Goal: Task Accomplishment & Management: Complete application form

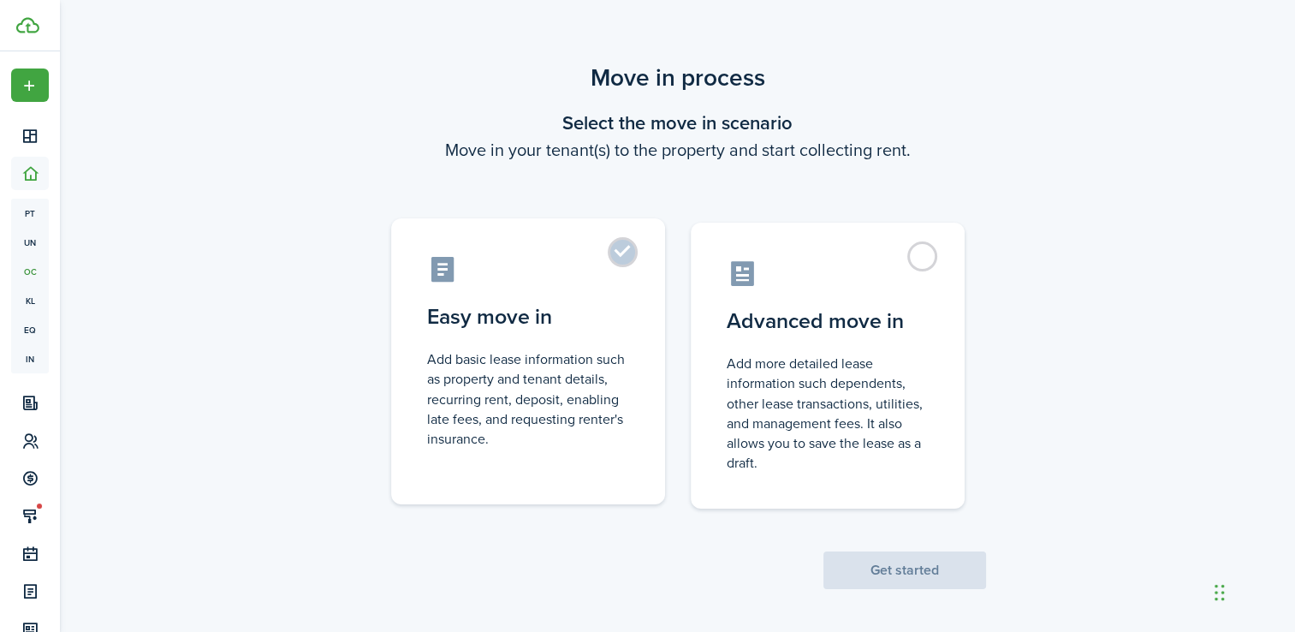
click at [634, 263] on label "Easy move in Add basic lease information such as property and tenant details, r…" at bounding box center [528, 361] width 274 height 286
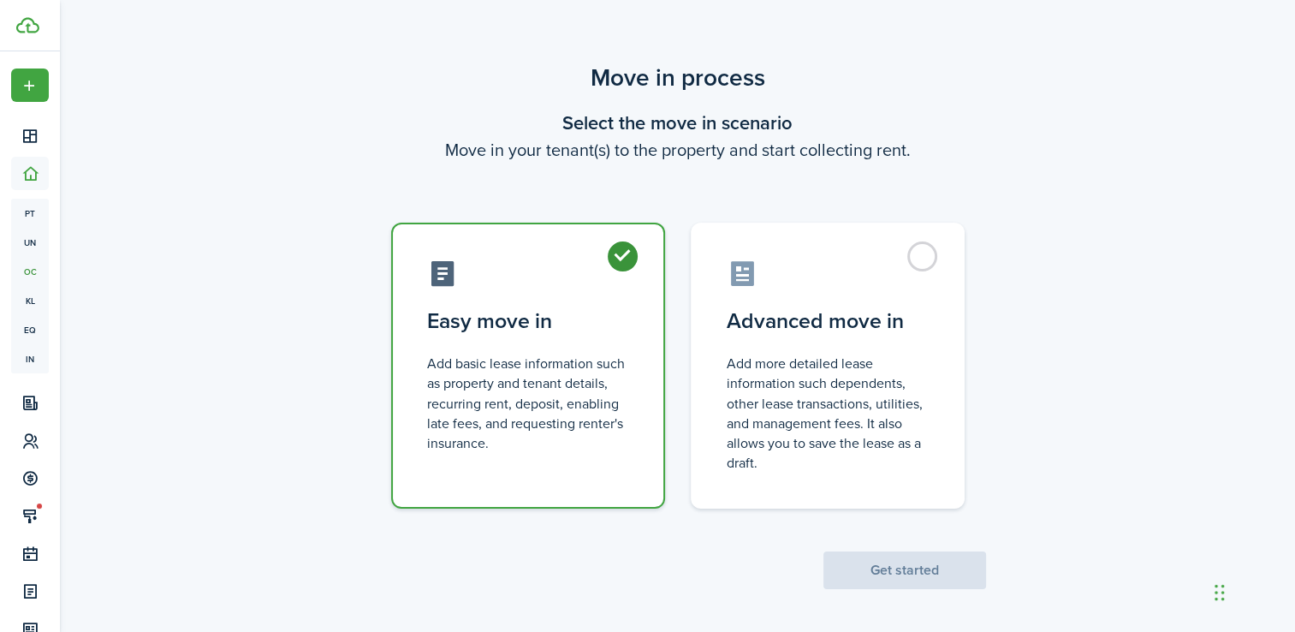
radio input "true"
click at [917, 581] on button "Get started" at bounding box center [905, 570] width 163 height 38
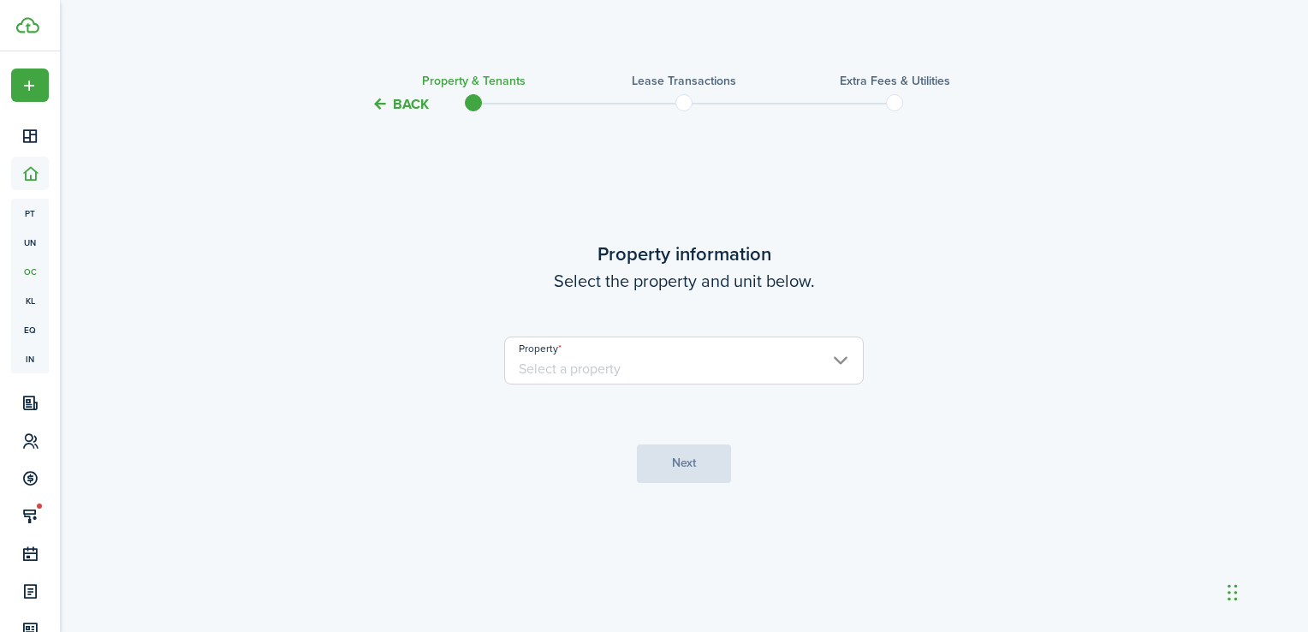
click at [858, 366] on input "Property" at bounding box center [684, 361] width 360 height 48
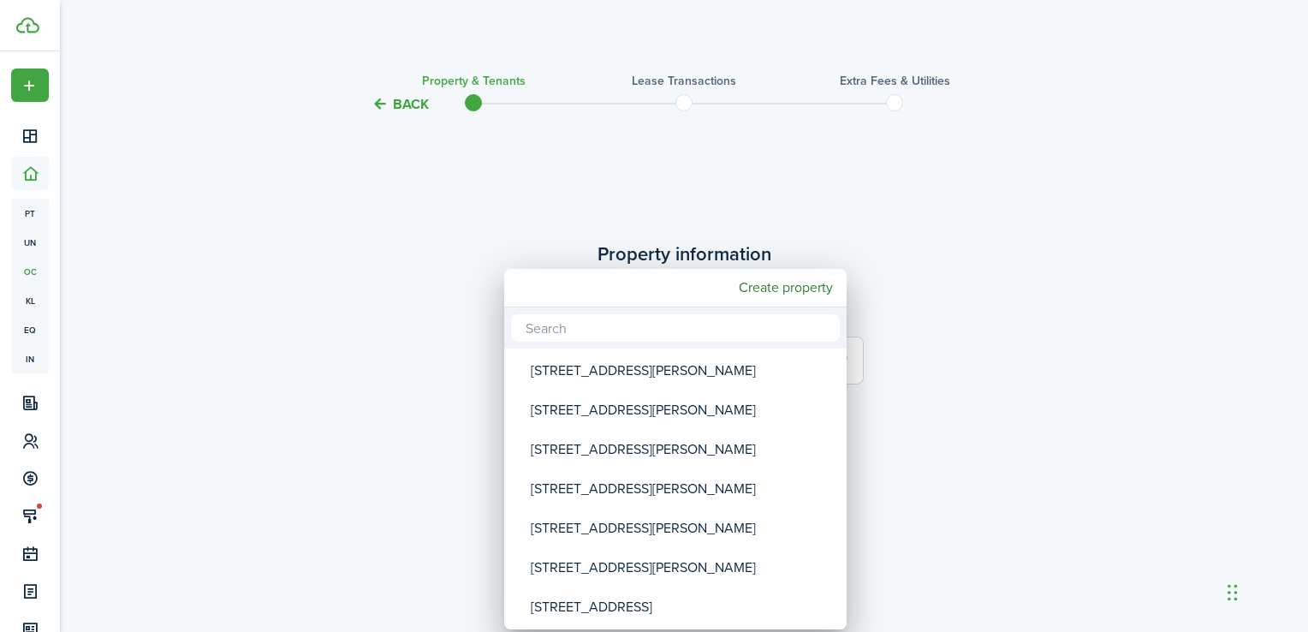
click at [641, 493] on div "[STREET_ADDRESS][PERSON_NAME]" at bounding box center [682, 488] width 303 height 39
type input "[STREET_ADDRESS][PERSON_NAME]"
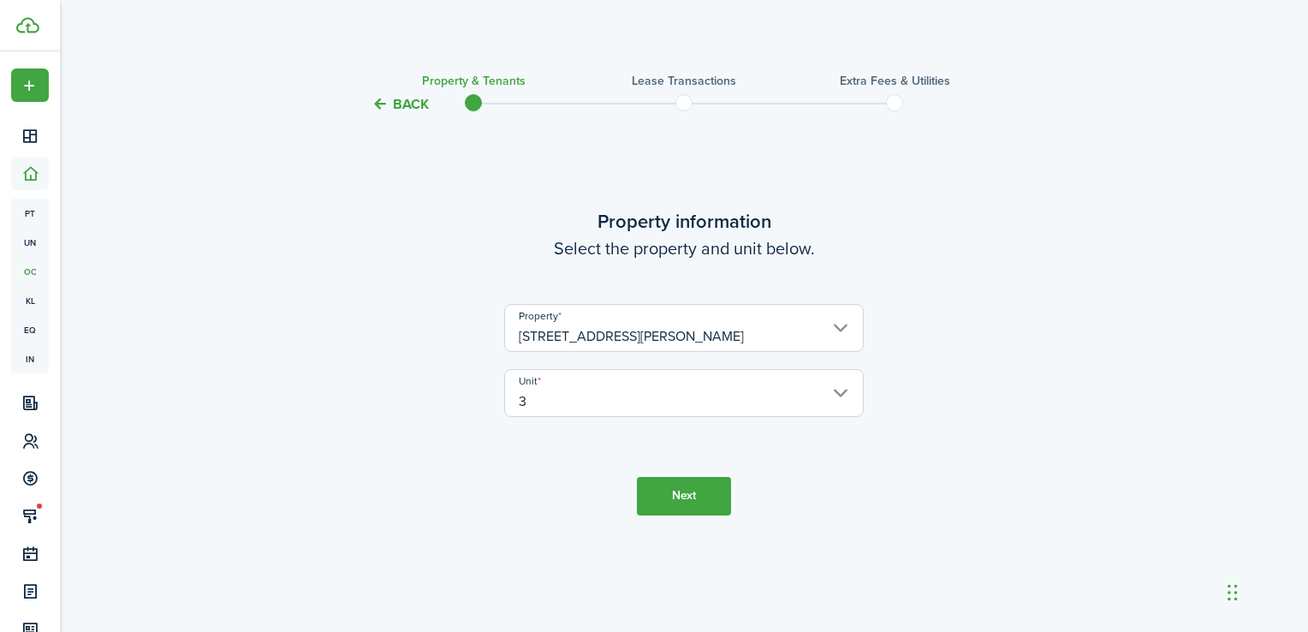
click at [685, 503] on button "Next" at bounding box center [684, 496] width 94 height 39
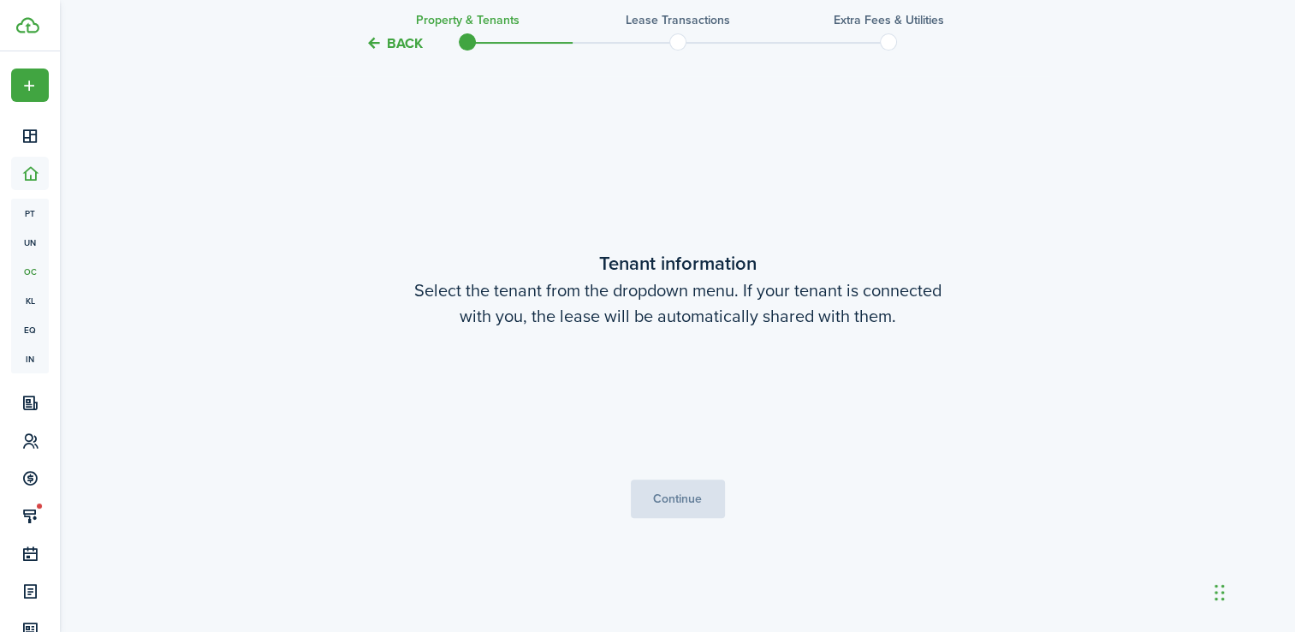
scroll to position [517, 0]
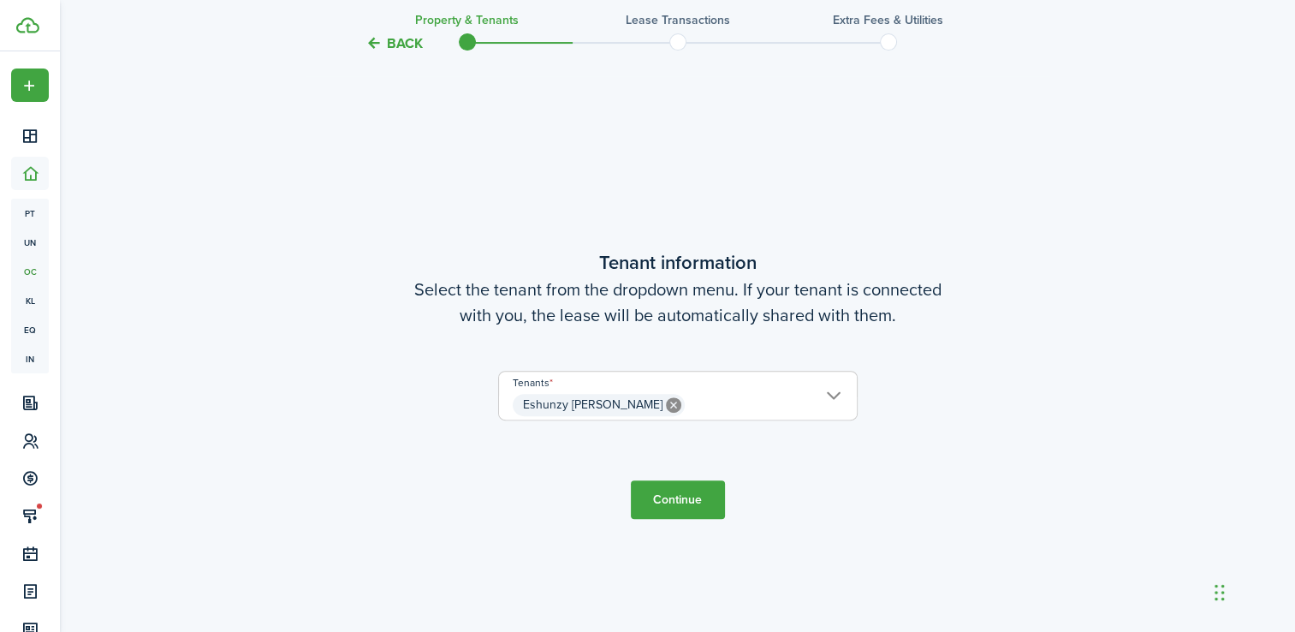
click at [685, 503] on button "Continue" at bounding box center [678, 499] width 94 height 39
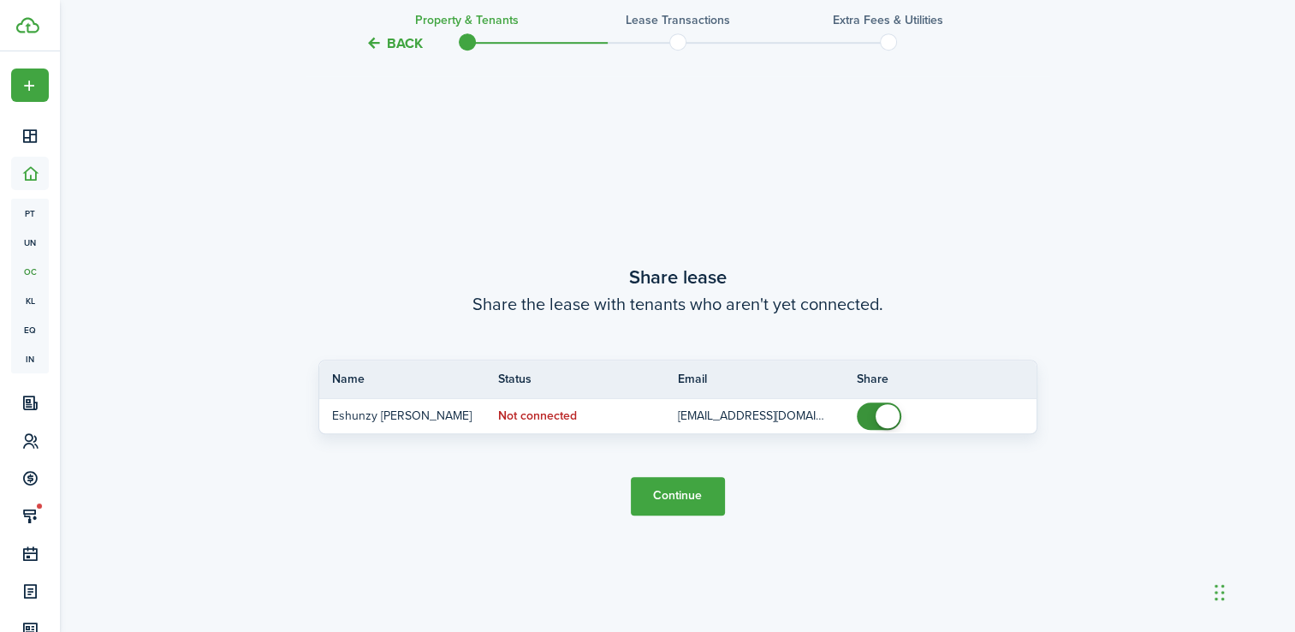
scroll to position [1150, 0]
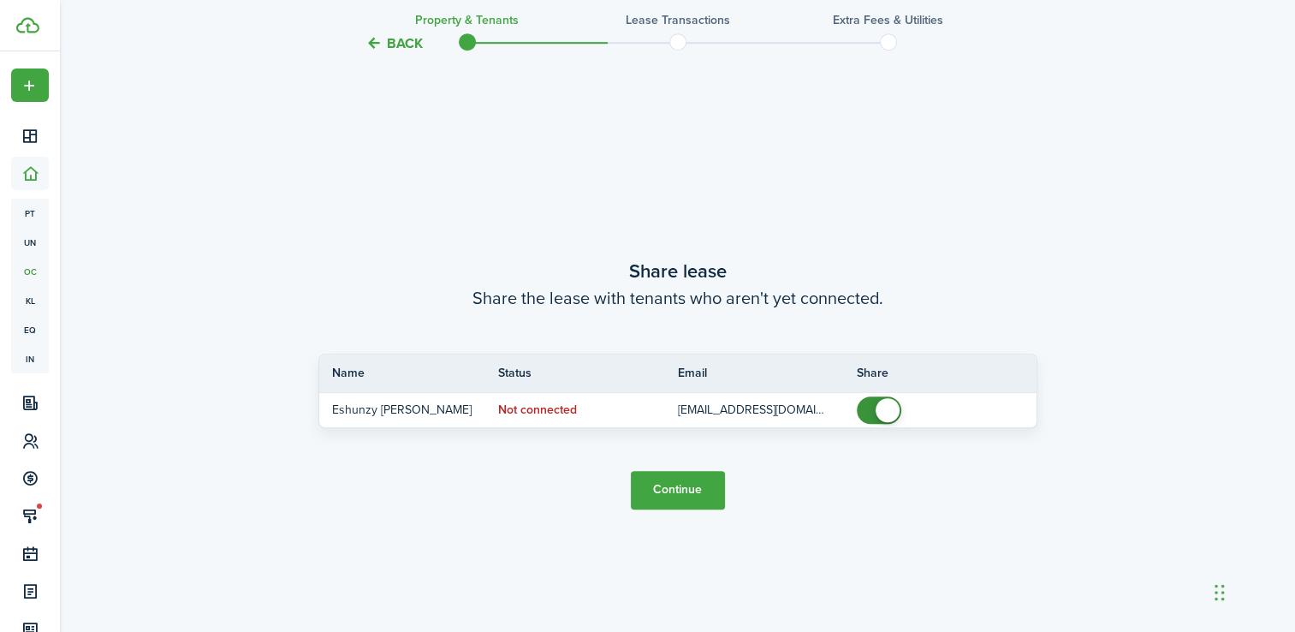
click at [663, 497] on button "Continue" at bounding box center [678, 490] width 94 height 39
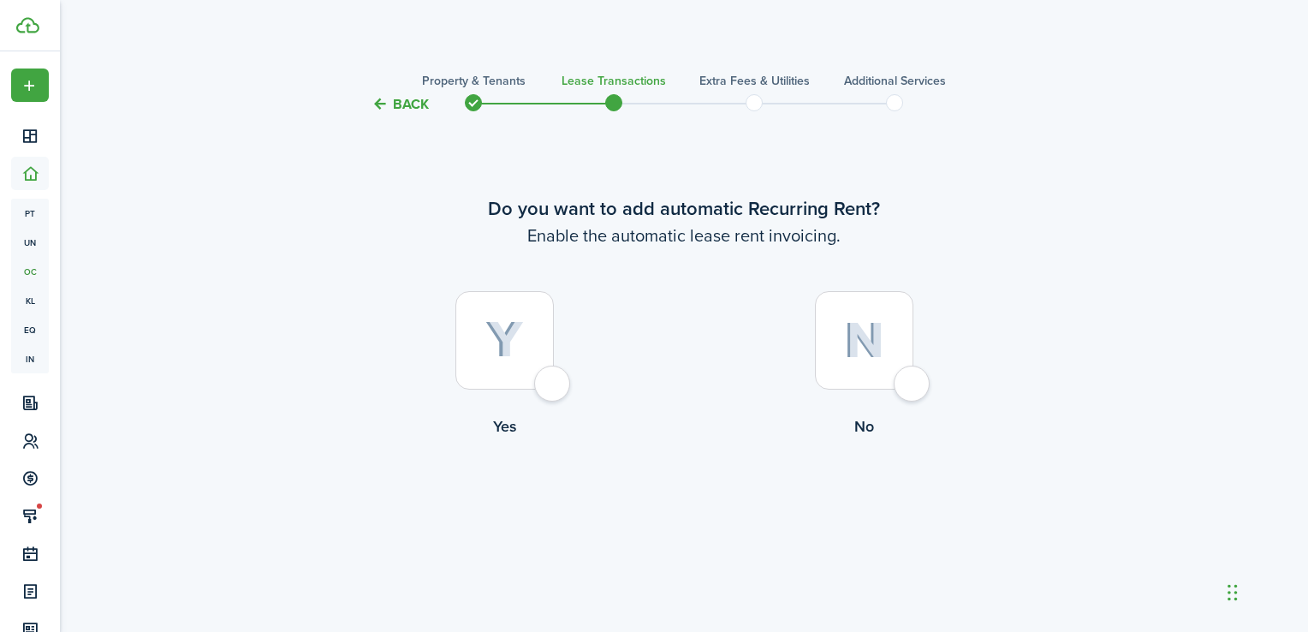
click at [554, 390] on div at bounding box center [505, 340] width 98 height 98
radio input "true"
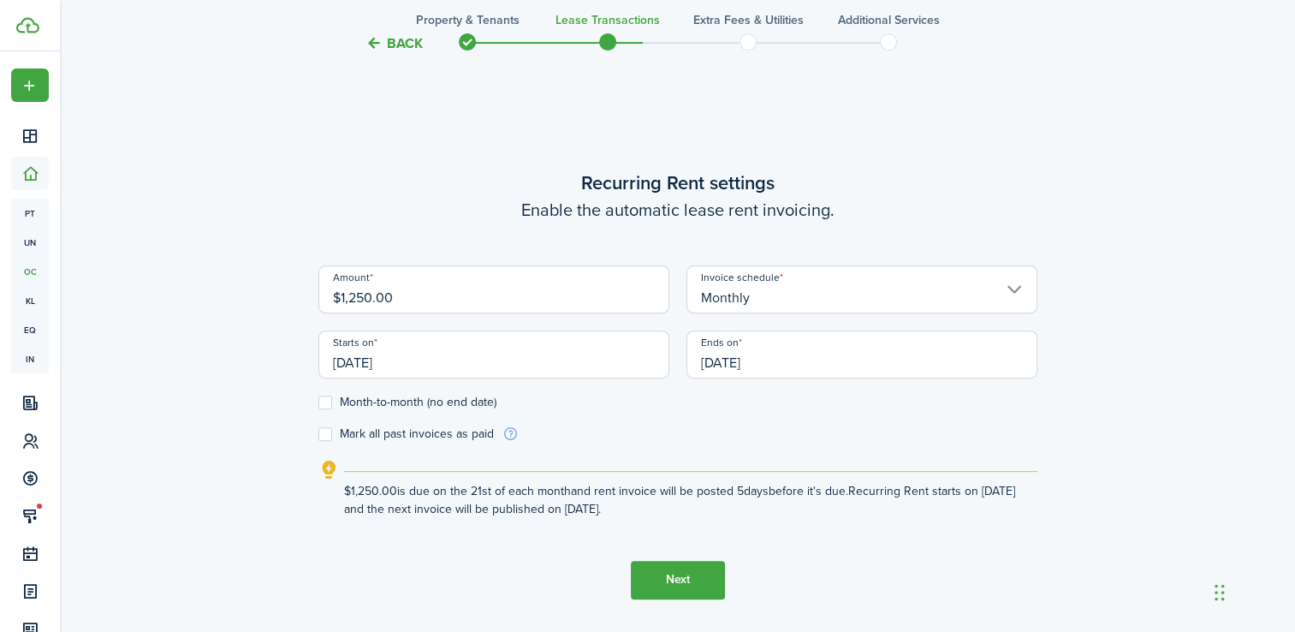
scroll to position [517, 0]
click at [439, 360] on input "[DATE]" at bounding box center [494, 355] width 351 height 48
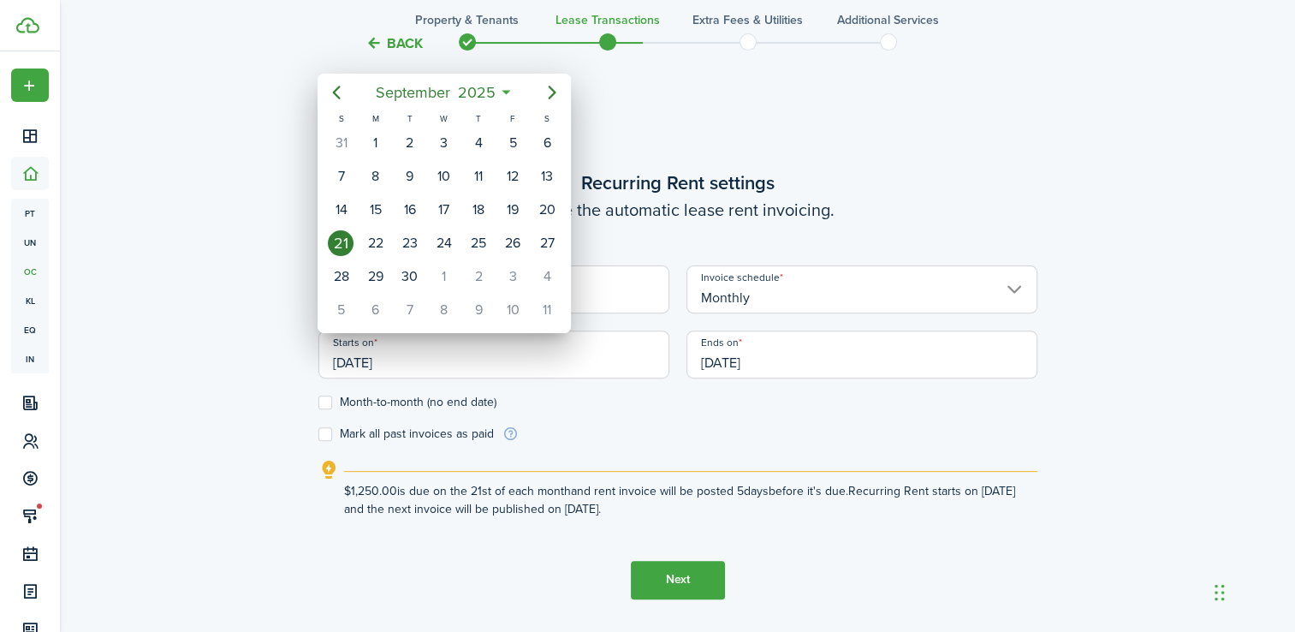
click at [551, 97] on icon "Next page" at bounding box center [553, 93] width 8 height 14
click at [445, 139] on div "1" at bounding box center [445, 143] width 26 height 26
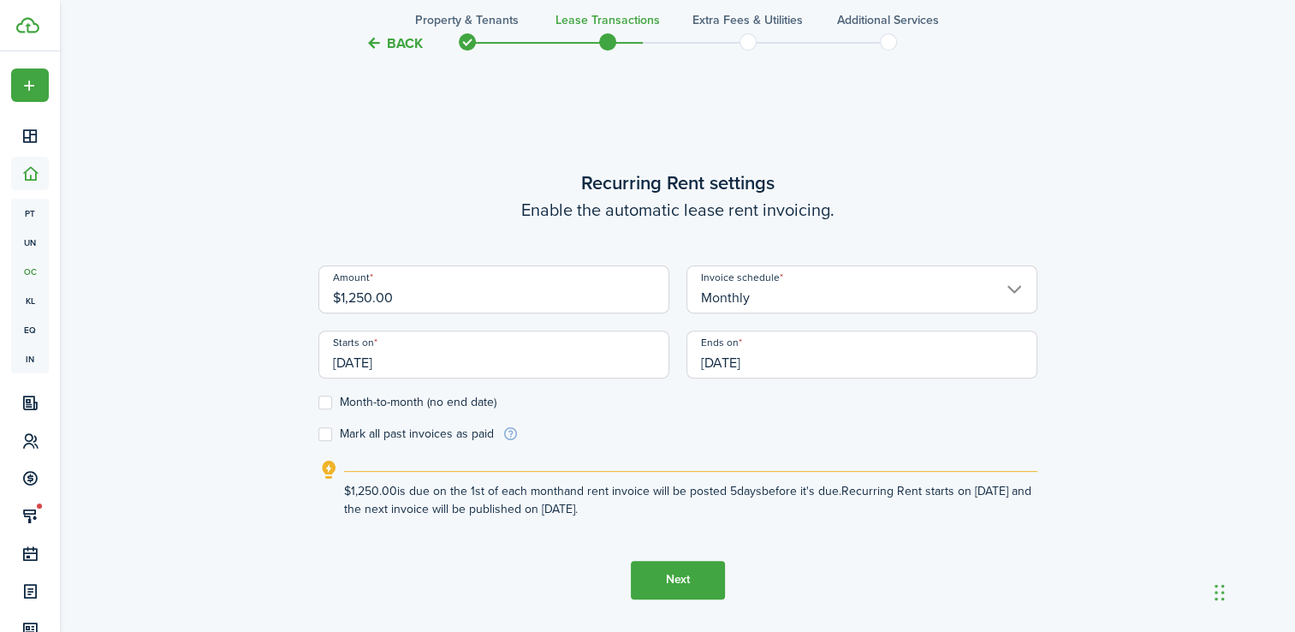
type input "[DATE]"
click at [956, 354] on input "[DATE]" at bounding box center [862, 355] width 351 height 48
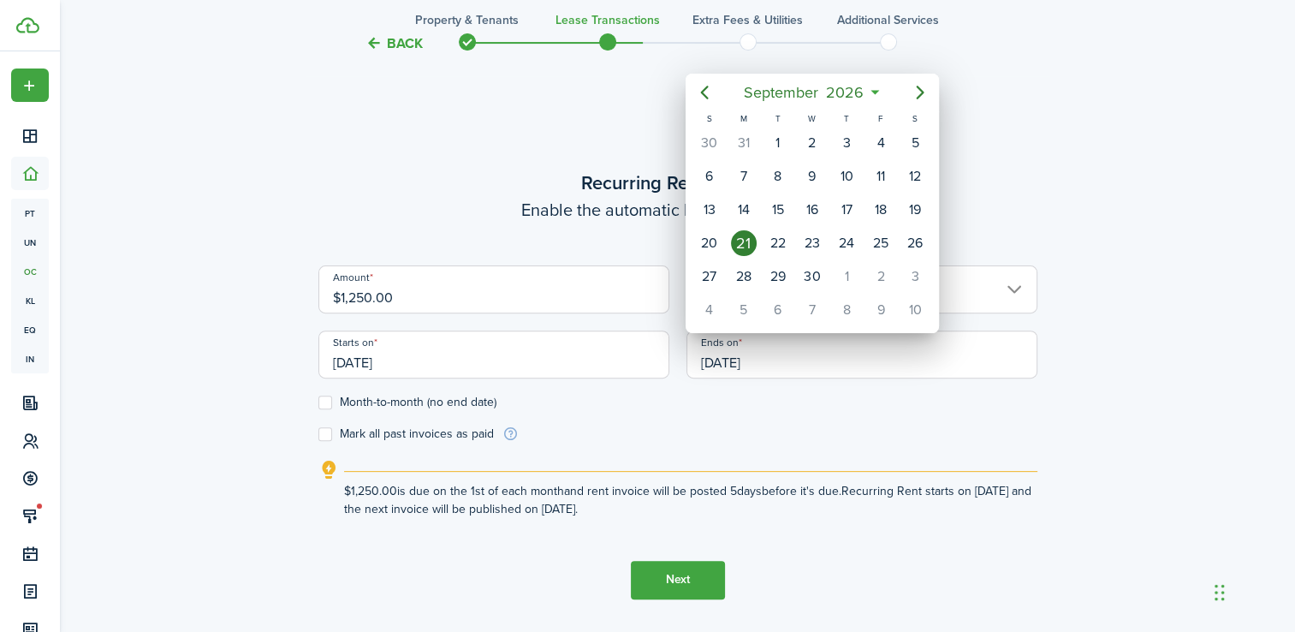
click at [812, 274] on div "30" at bounding box center [813, 277] width 26 height 26
type input "[DATE]"
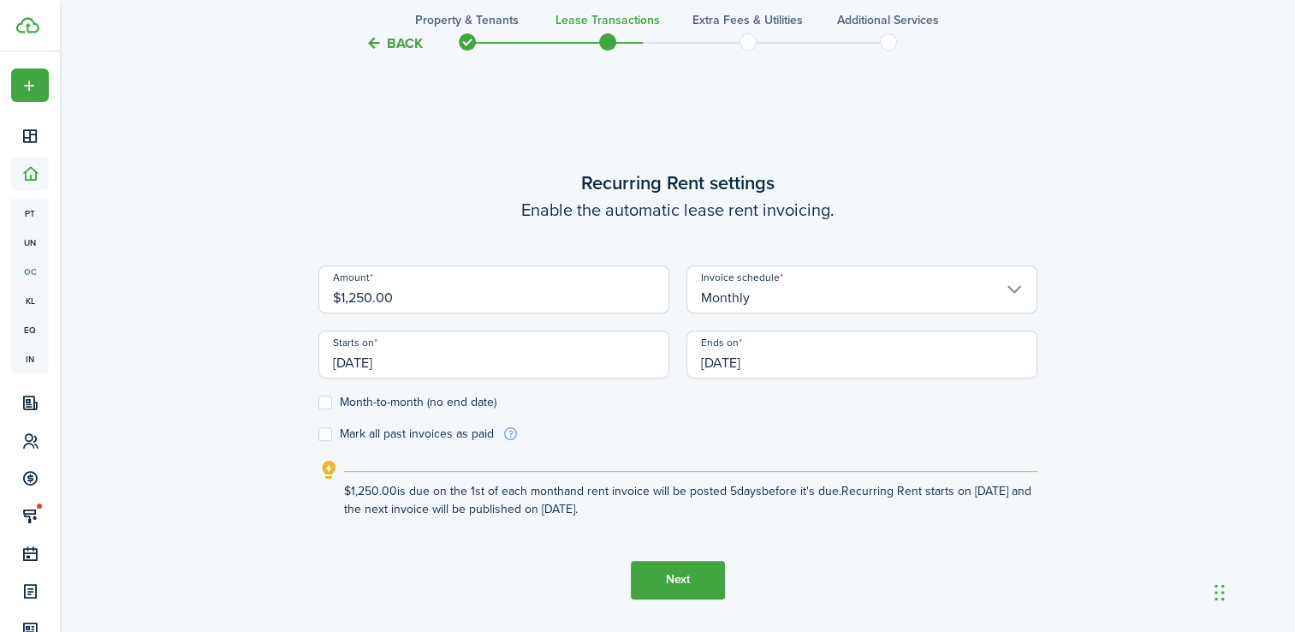
click at [682, 587] on button "Next" at bounding box center [678, 580] width 94 height 39
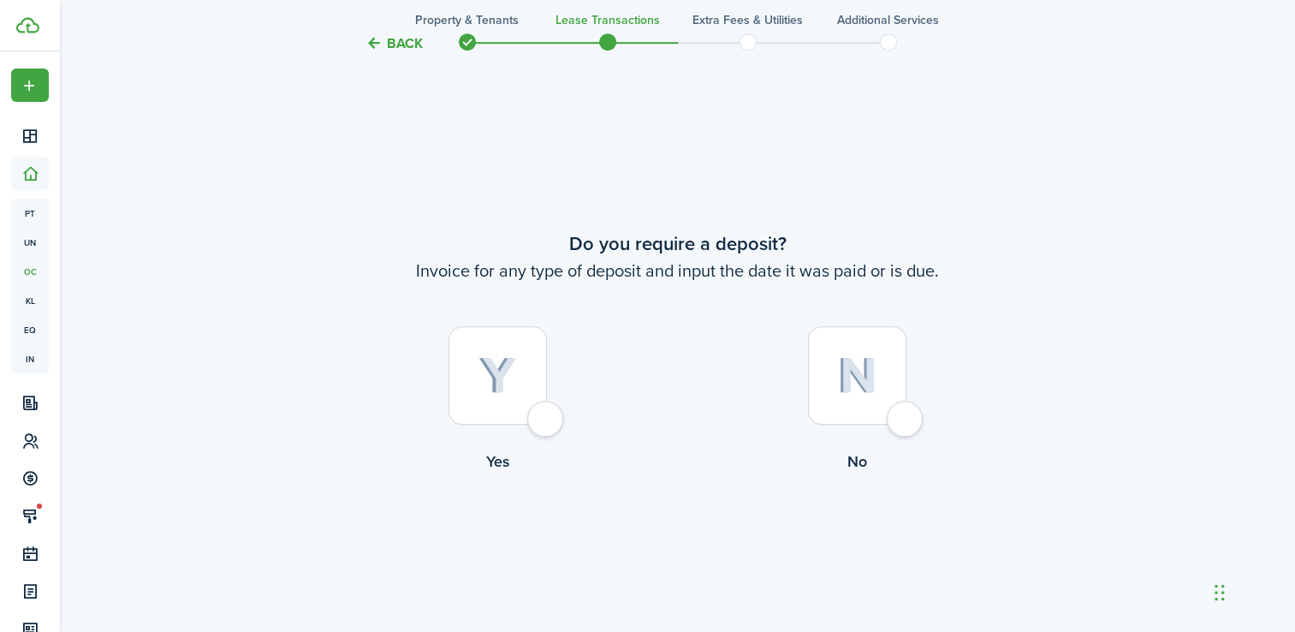
scroll to position [1150, 0]
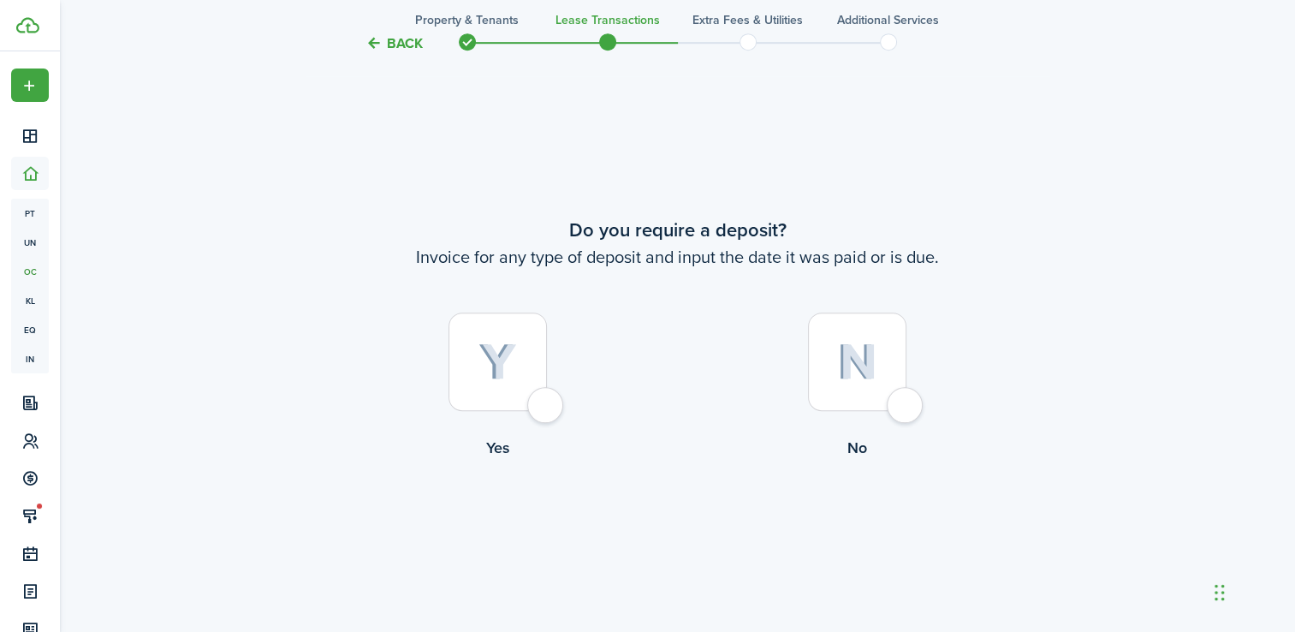
click at [913, 423] on label "No" at bounding box center [858, 390] width 360 height 155
radio input "true"
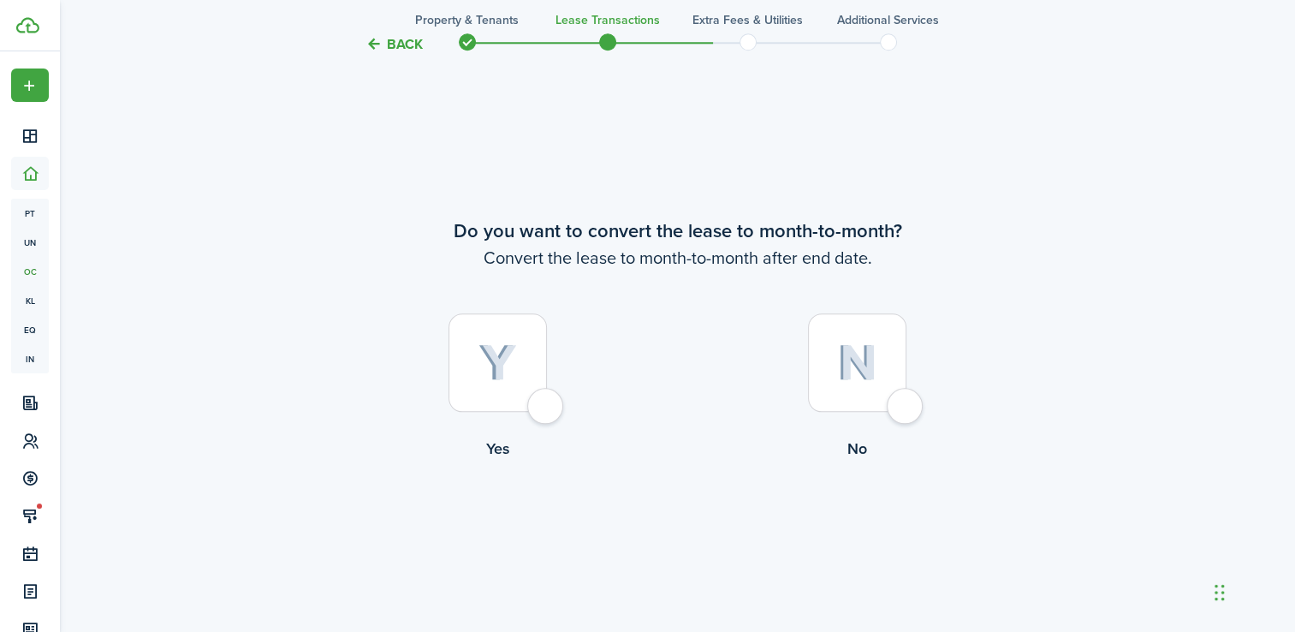
scroll to position [1782, 0]
click at [547, 411] on div at bounding box center [498, 362] width 98 height 98
radio input "true"
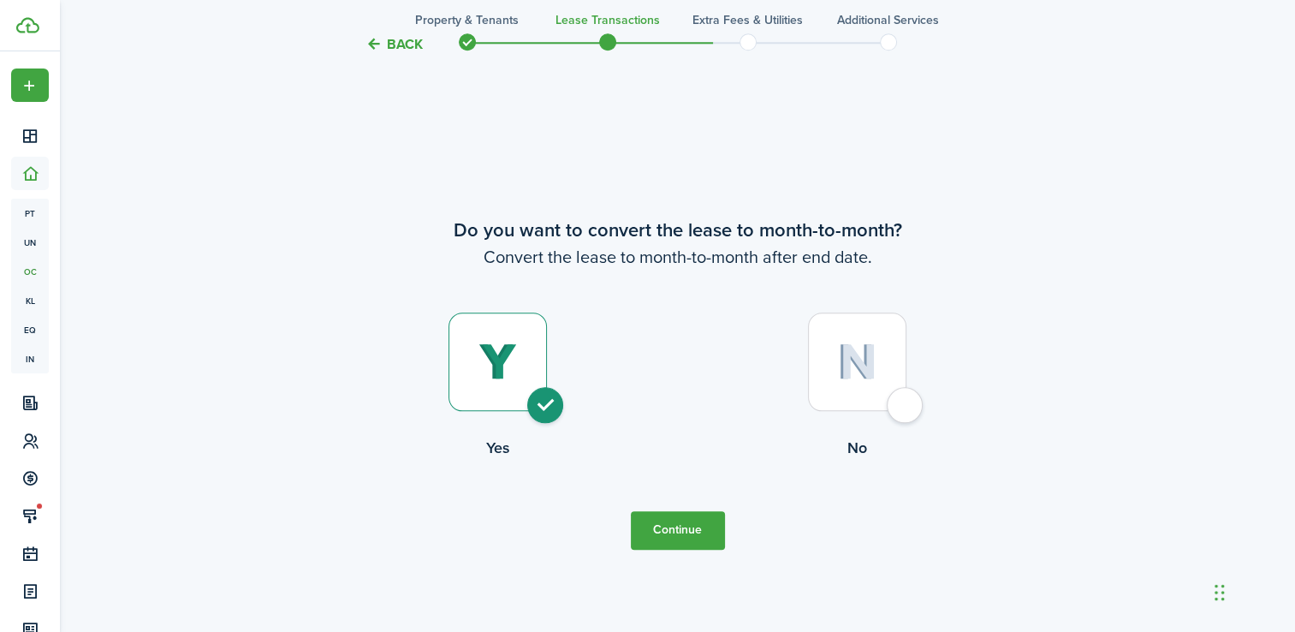
click at [701, 534] on button "Continue" at bounding box center [678, 530] width 94 height 39
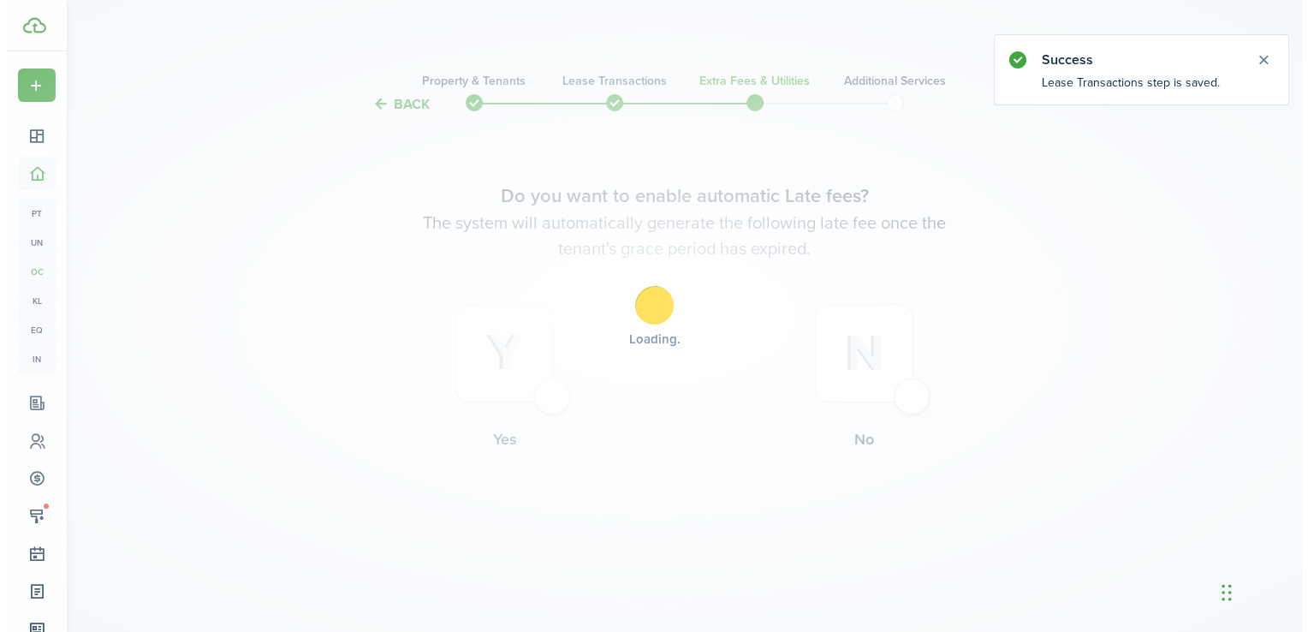
scroll to position [0, 0]
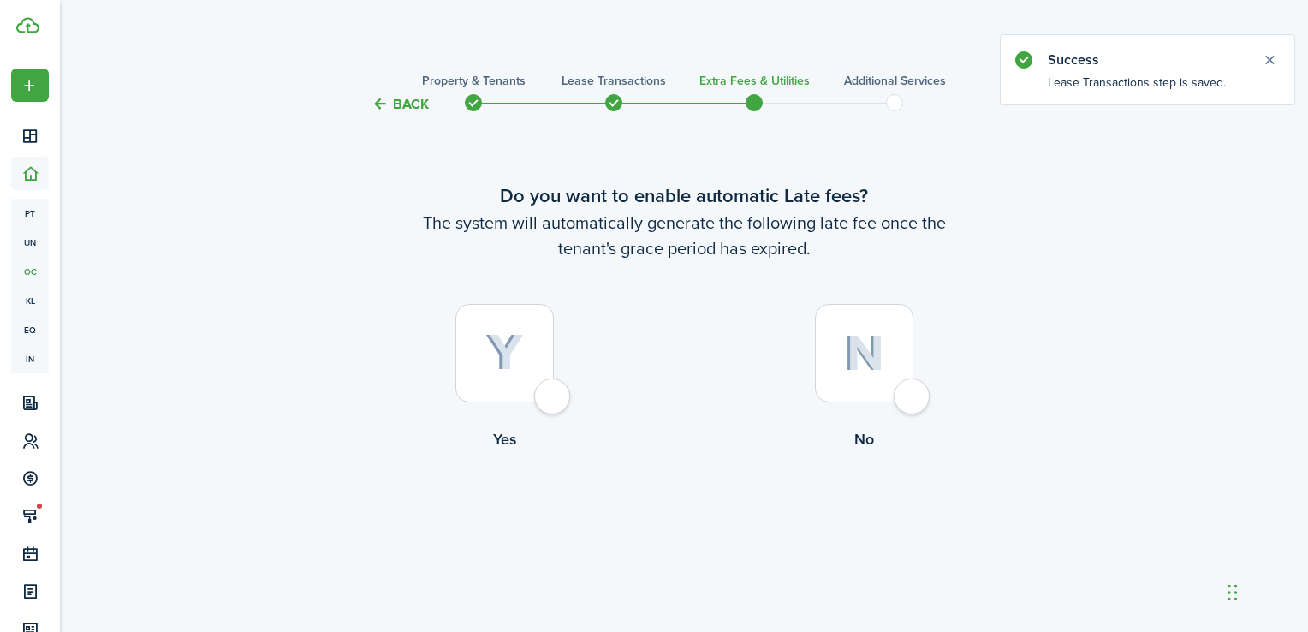
click at [568, 412] on label "Yes" at bounding box center [505, 381] width 360 height 155
radio input "true"
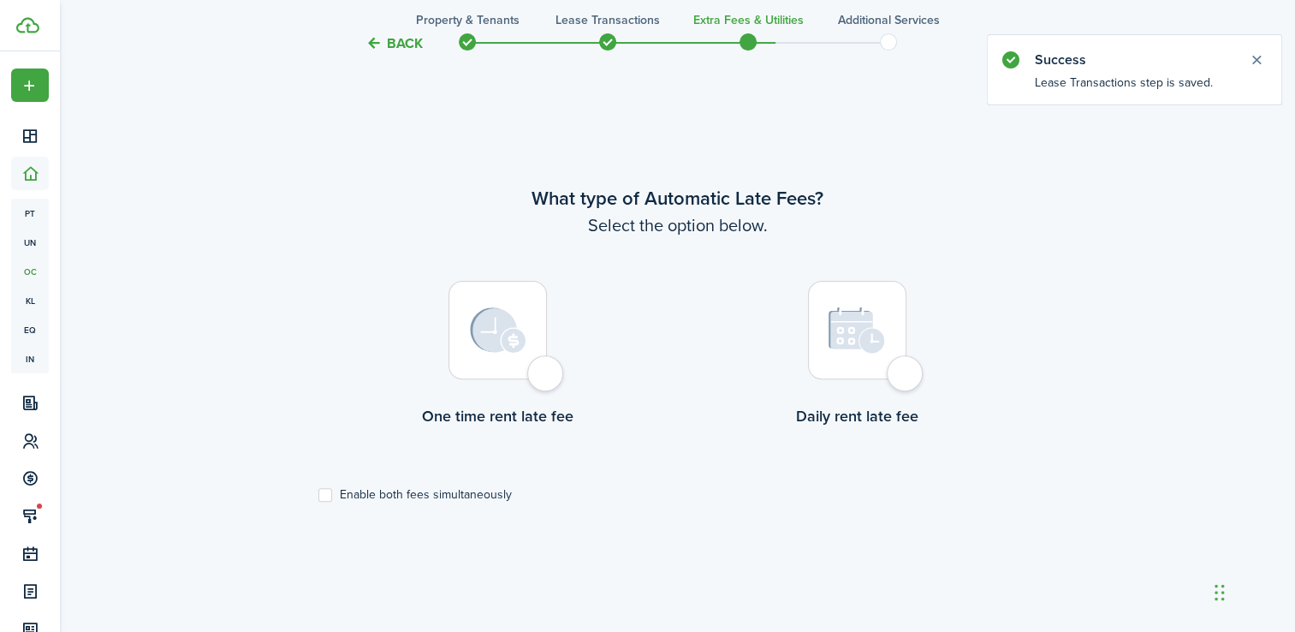
scroll to position [517, 0]
click at [547, 379] on div at bounding box center [498, 330] width 98 height 98
radio input "true"
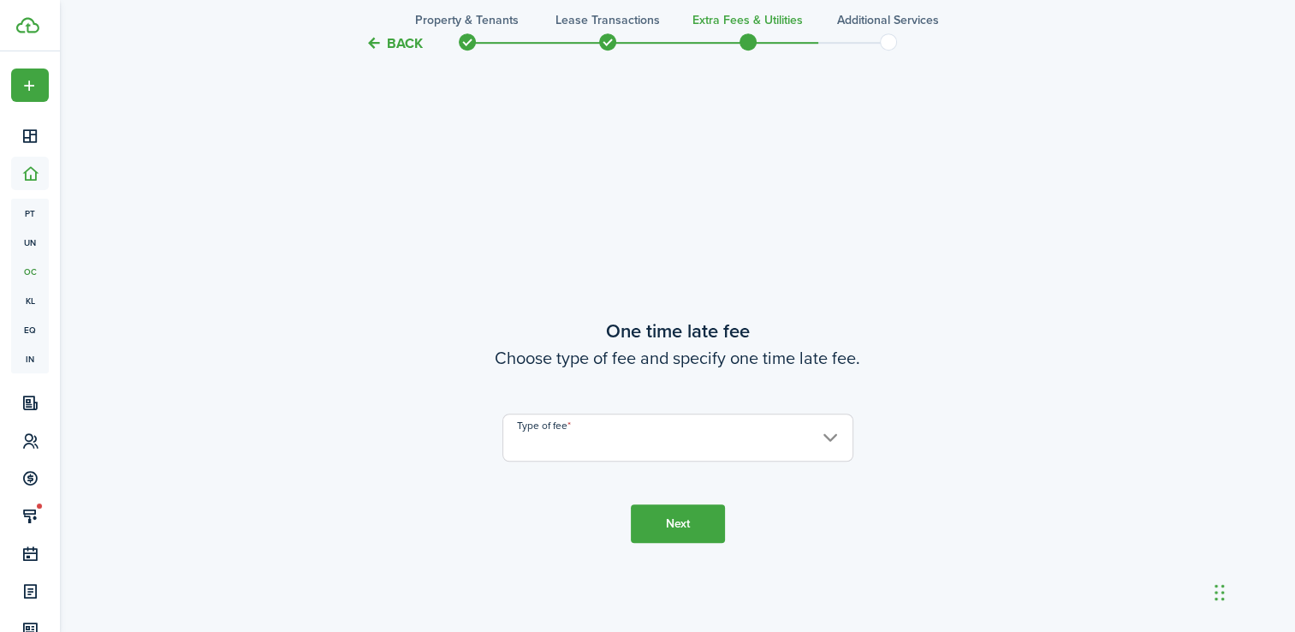
scroll to position [1150, 0]
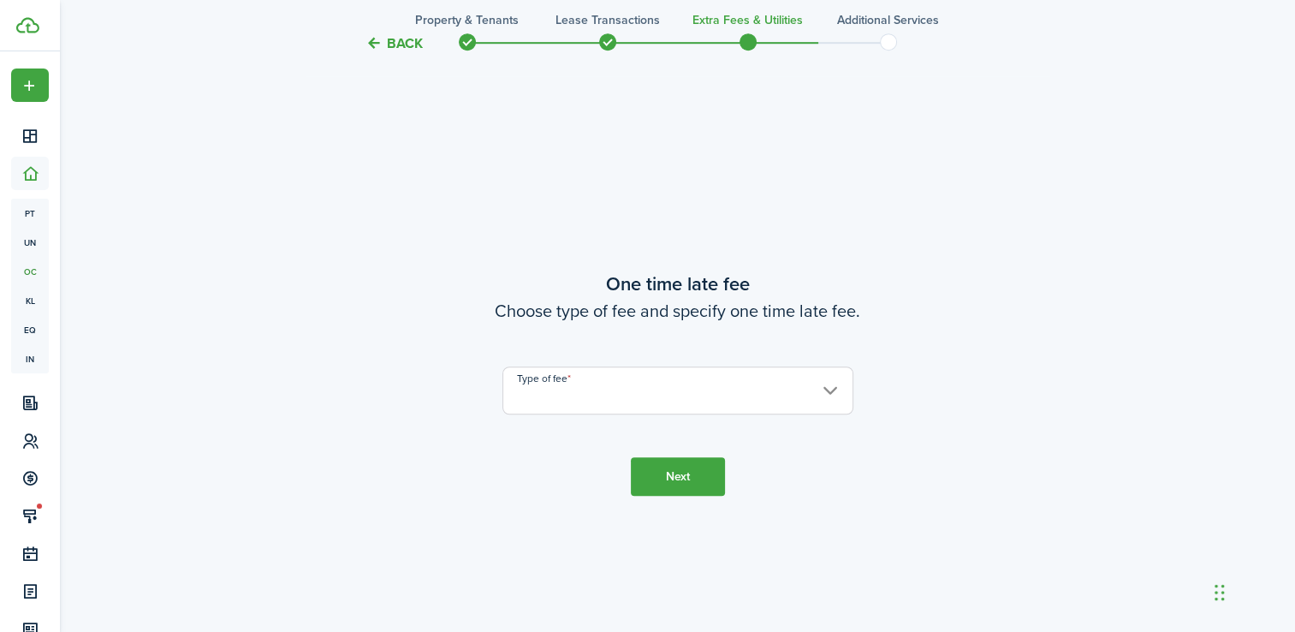
click at [819, 395] on input "Type of fee" at bounding box center [678, 390] width 351 height 48
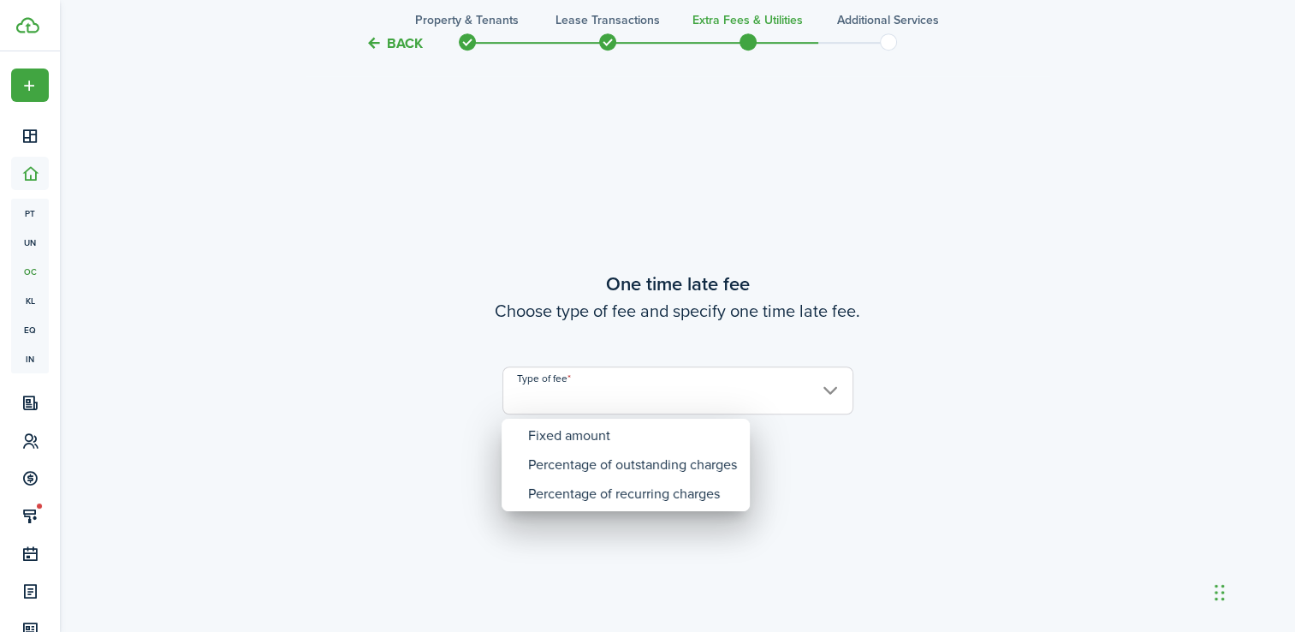
click at [587, 442] on div "Fixed amount" at bounding box center [632, 435] width 209 height 29
type input "Fixed amount"
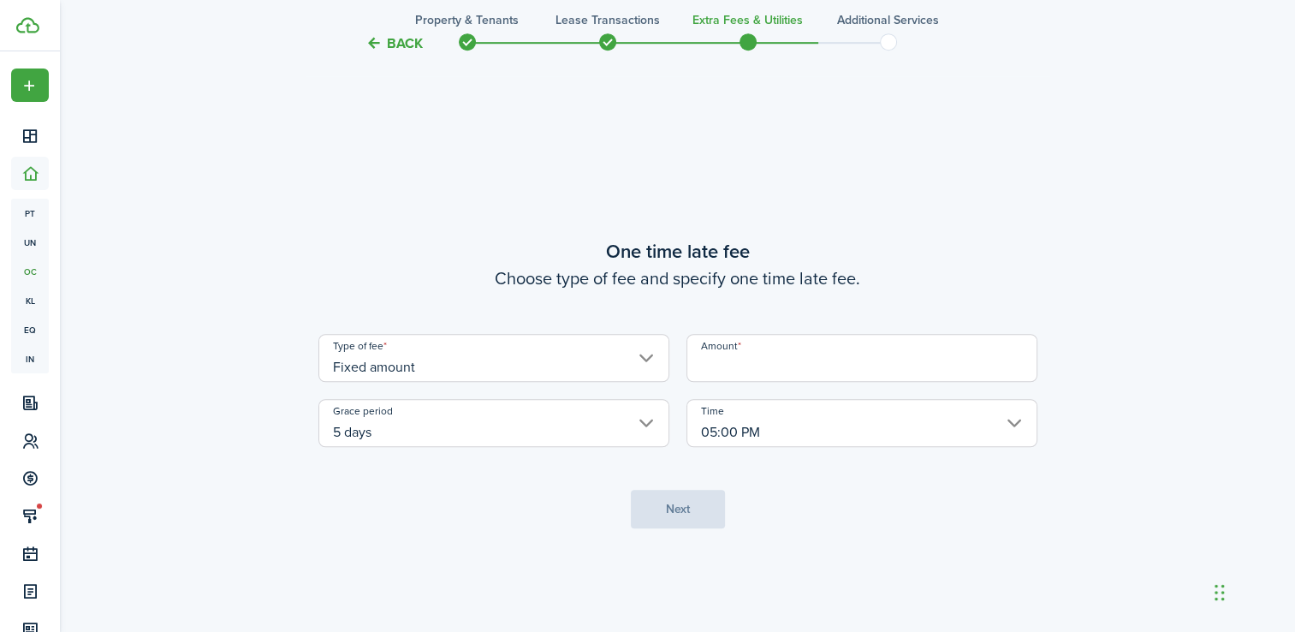
click at [795, 366] on input "Amount" at bounding box center [862, 358] width 351 height 48
type input "$25.00"
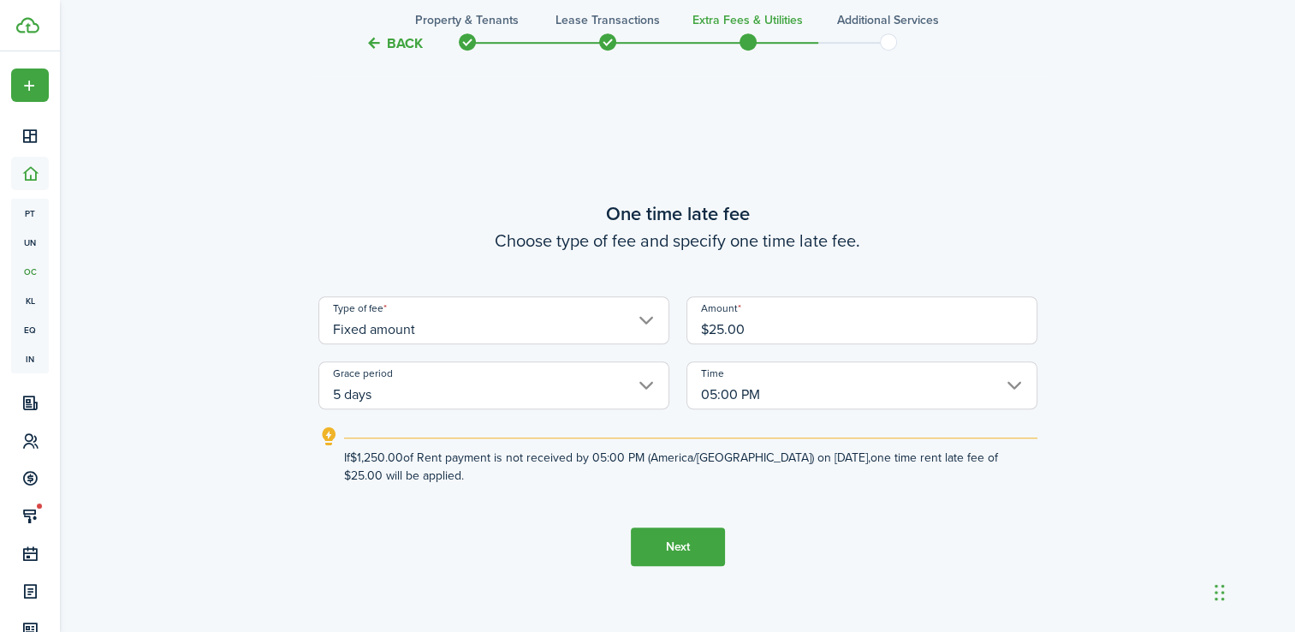
click at [685, 555] on button "Next" at bounding box center [678, 546] width 94 height 39
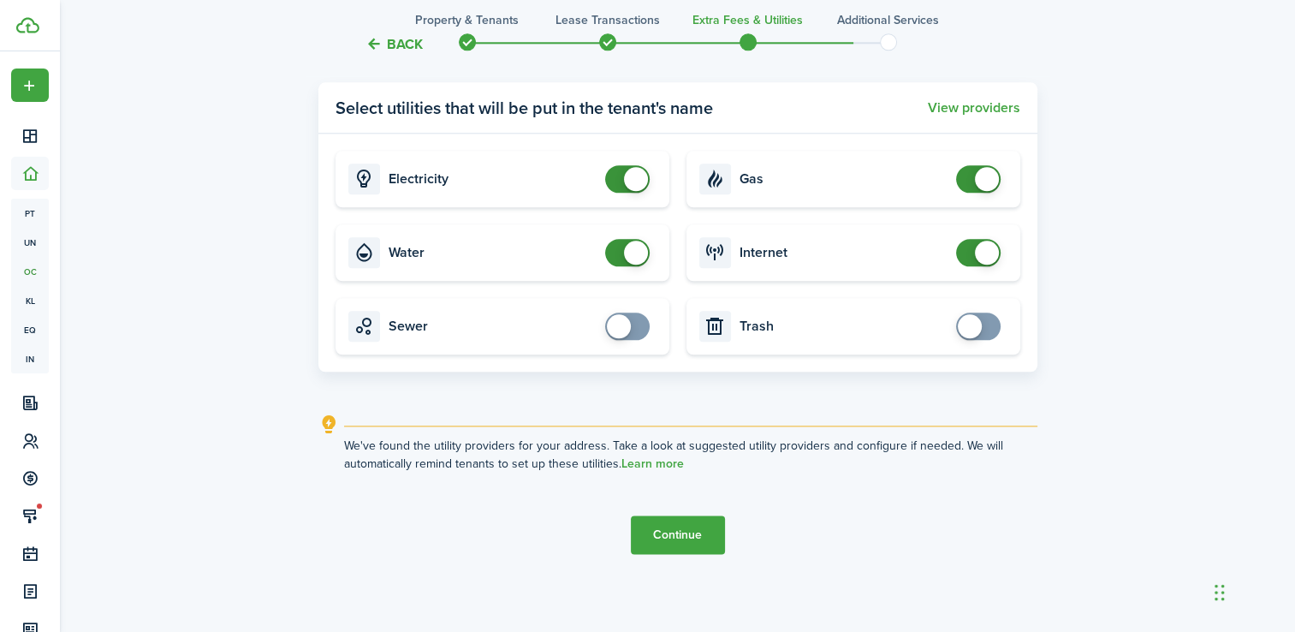
scroll to position [1952, 0]
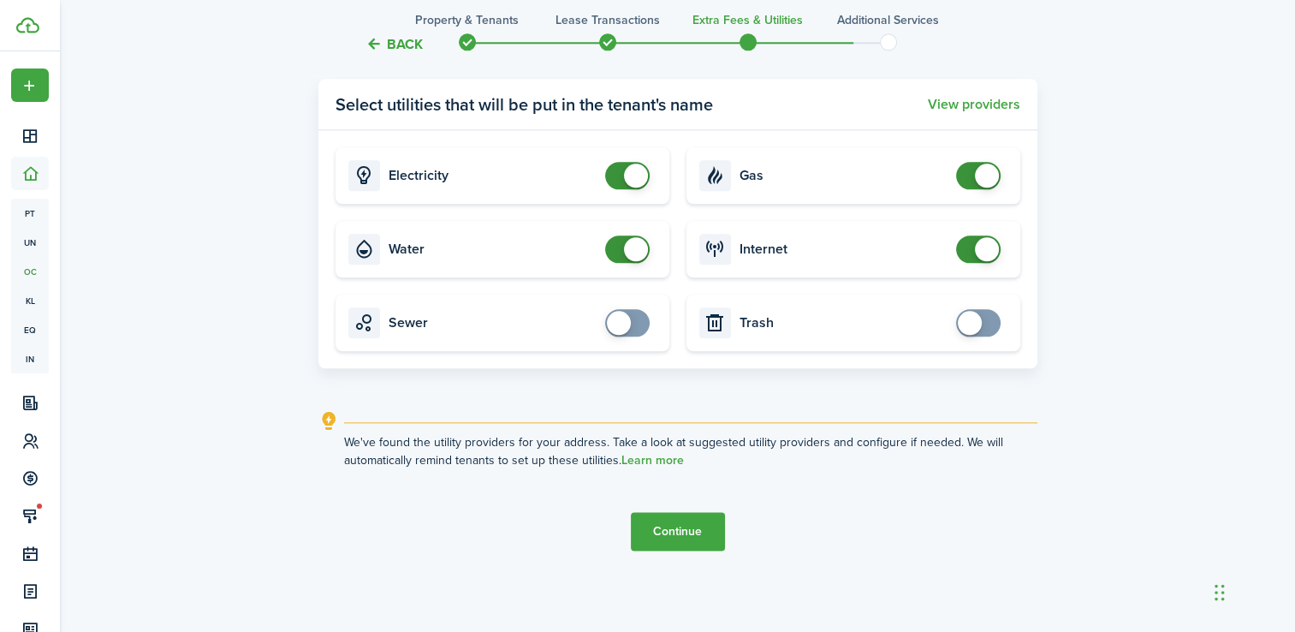
click at [675, 534] on button "Continue" at bounding box center [678, 531] width 94 height 39
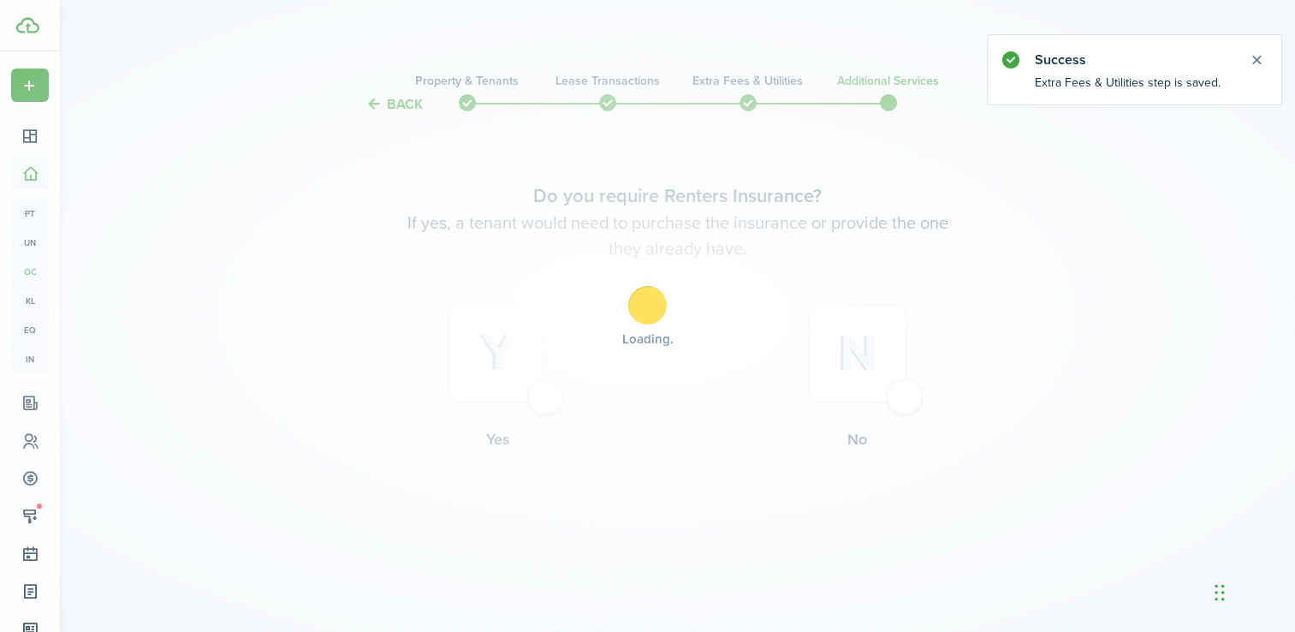
scroll to position [0, 0]
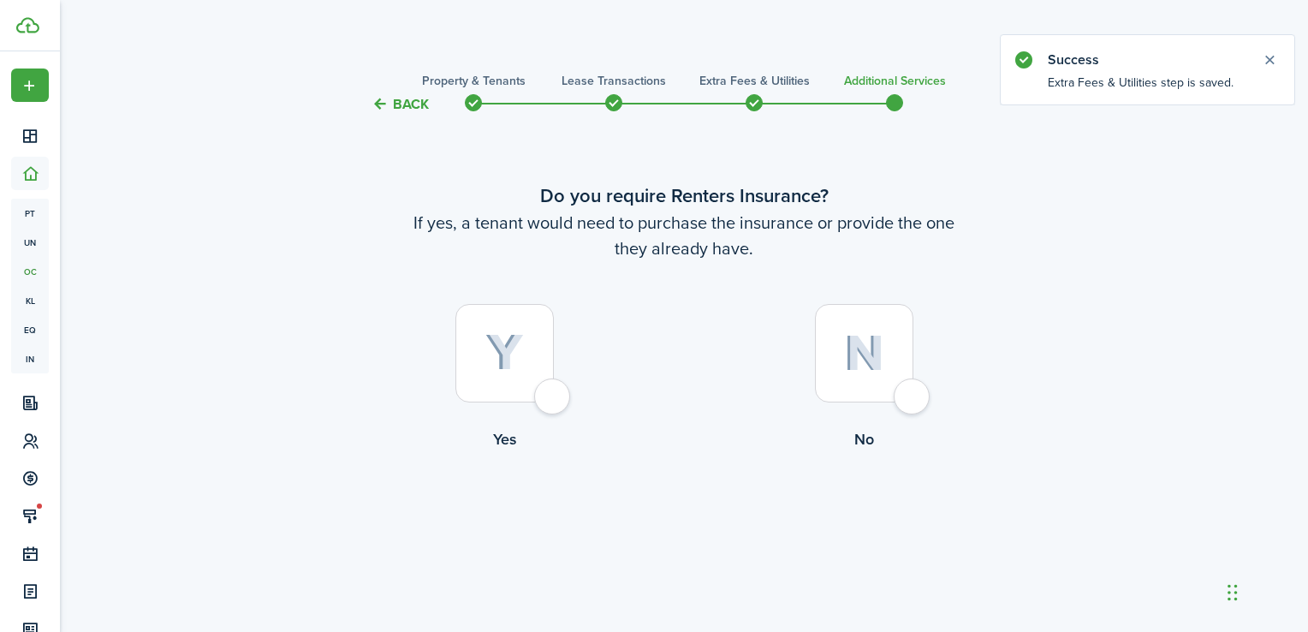
click at [903, 402] on div at bounding box center [864, 353] width 98 height 98
radio input "true"
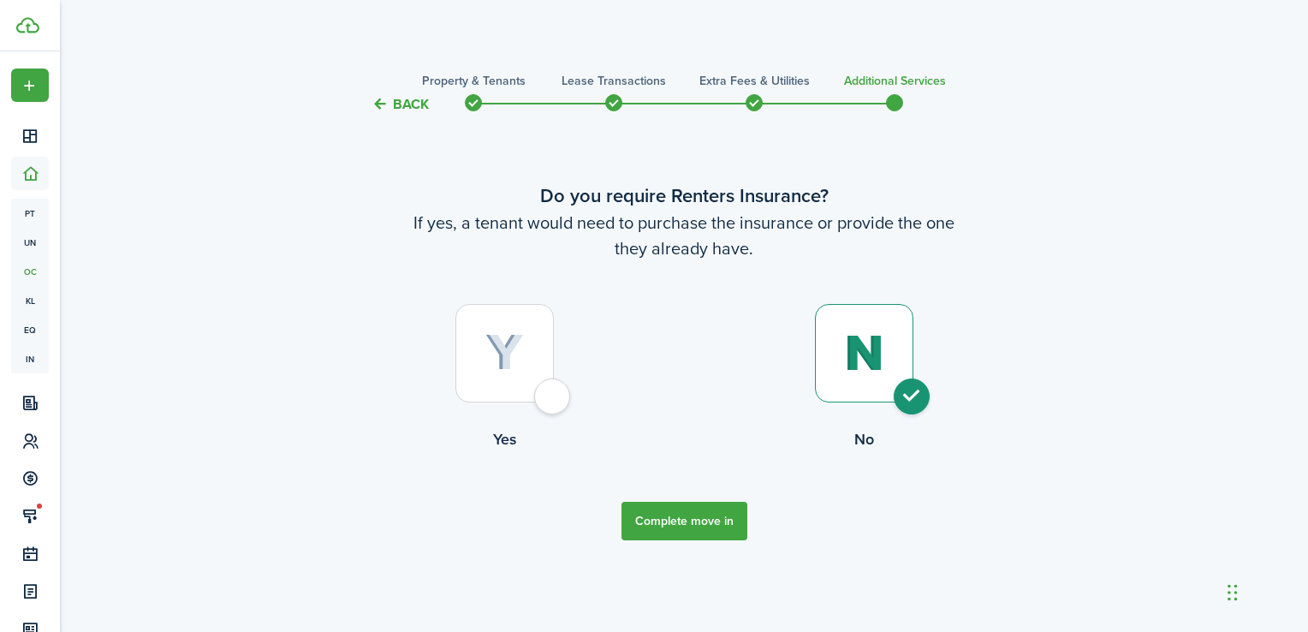
click at [706, 527] on button "Complete move in" at bounding box center [685, 521] width 126 height 39
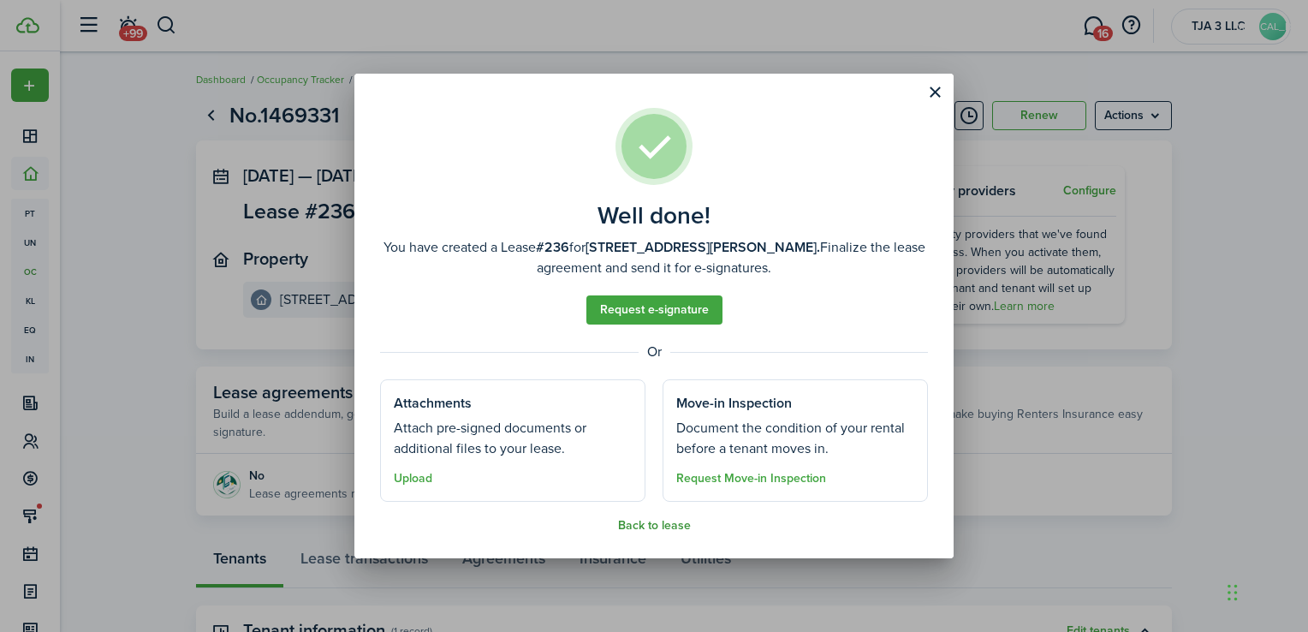
click at [663, 527] on button "Back to lease" at bounding box center [654, 526] width 73 height 14
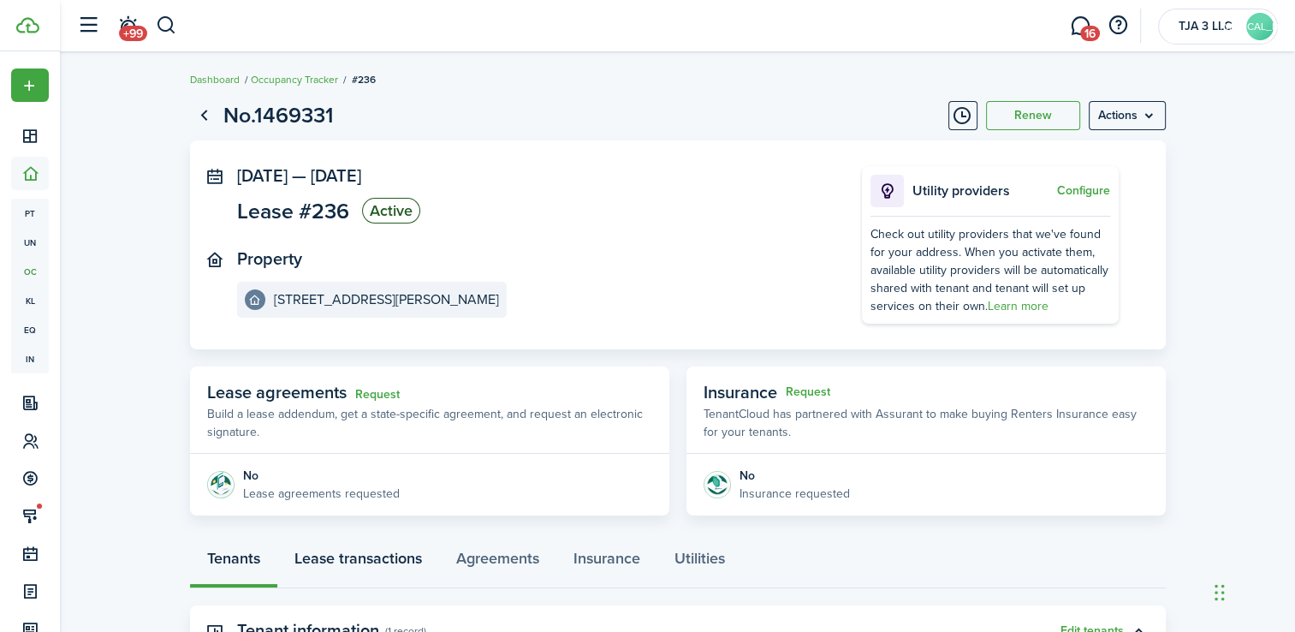
click at [365, 569] on link "Lease transactions" at bounding box center [358, 562] width 162 height 51
click at [382, 392] on link "Request" at bounding box center [377, 395] width 45 height 14
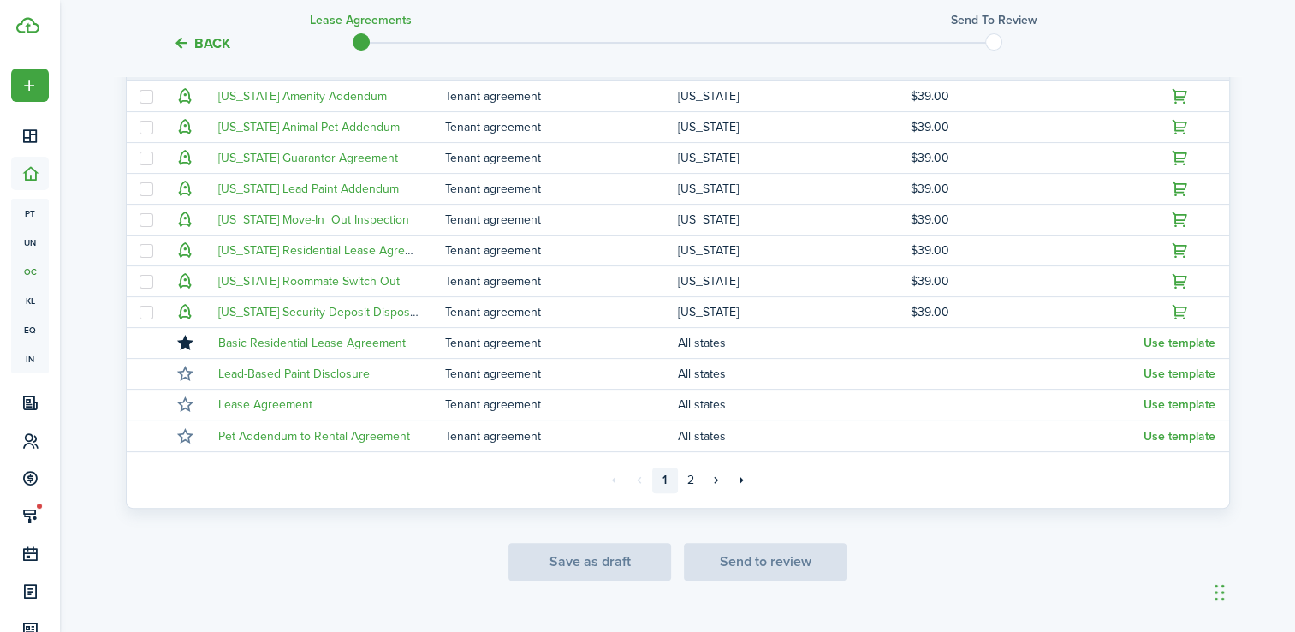
scroll to position [448, 0]
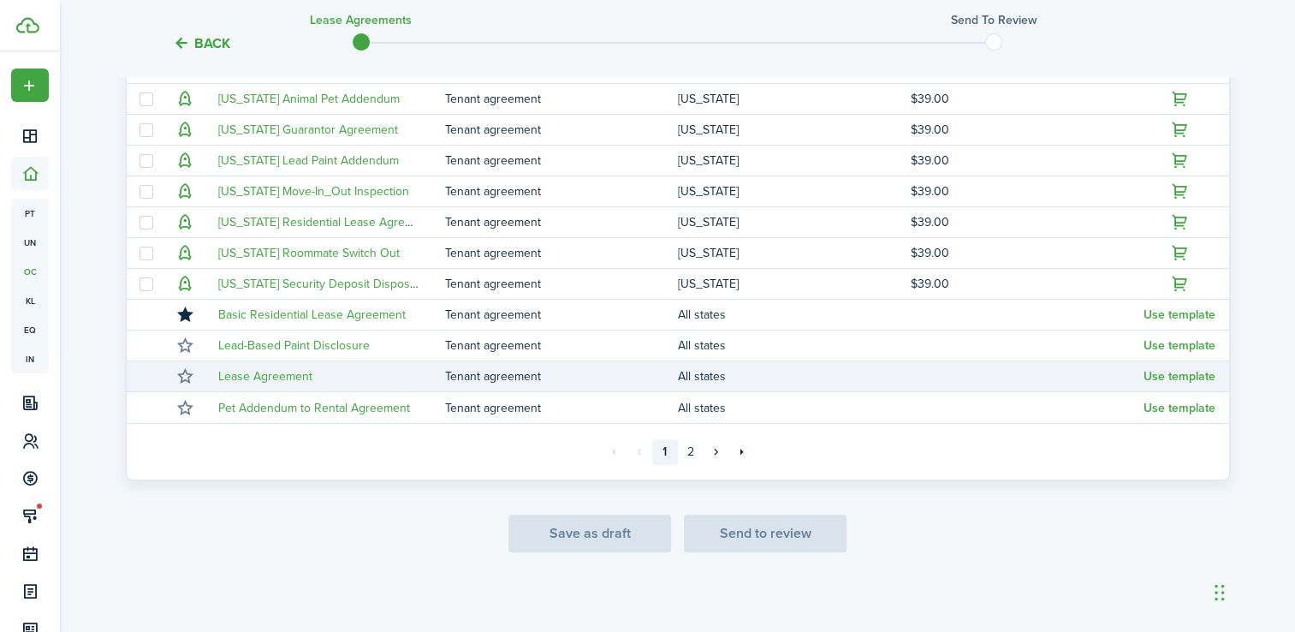
click at [502, 377] on td "Tenant agreement" at bounding box center [561, 376] width 233 height 23
click at [1190, 378] on button "Use template" at bounding box center [1180, 377] width 72 height 14
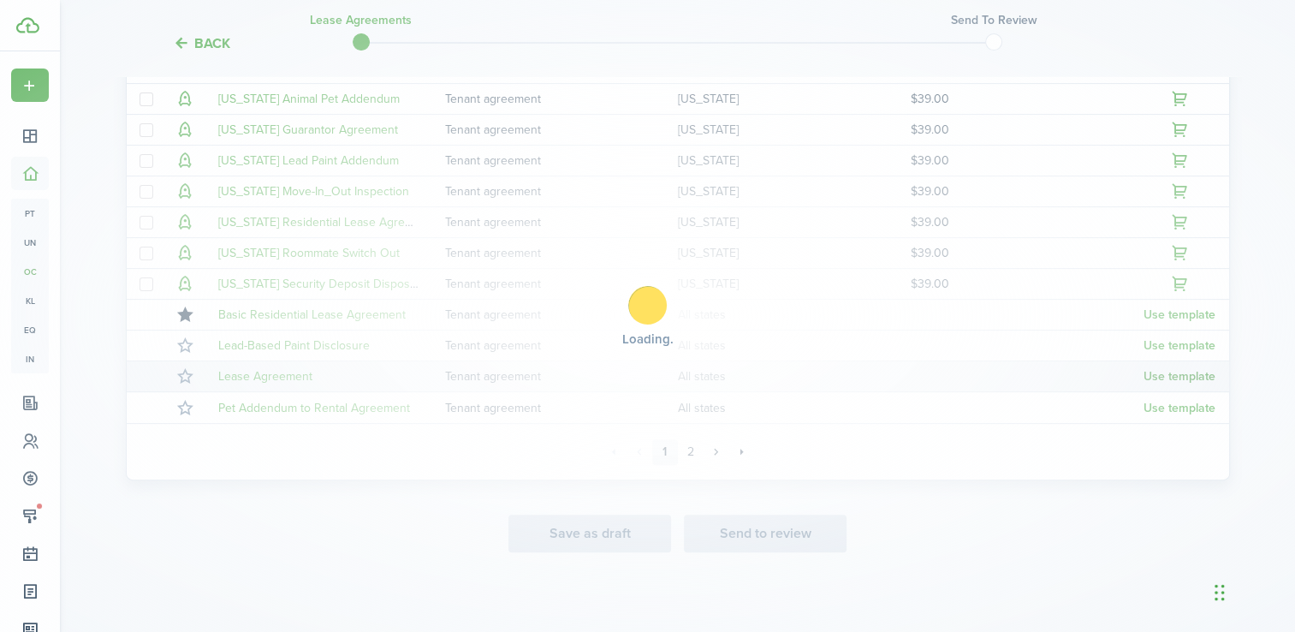
scroll to position [376, 0]
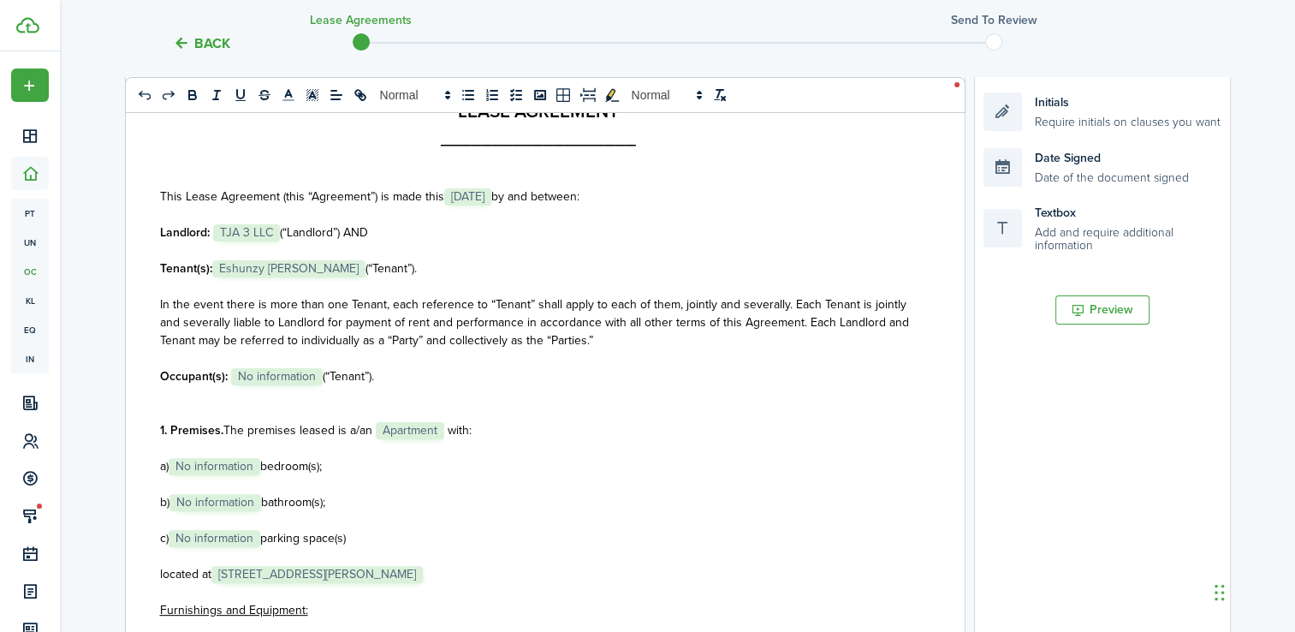
click at [342, 459] on p "a) ﻿ No information ﻿ bedroom(s);" at bounding box center [539, 466] width 758 height 18
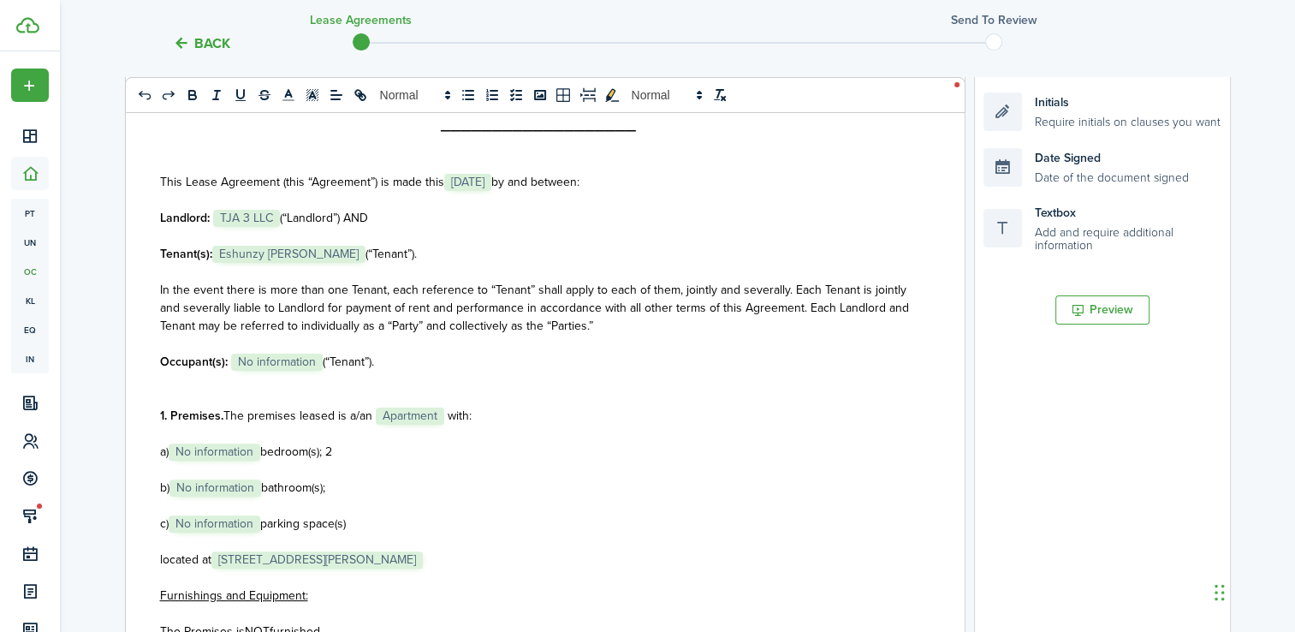
scroll to position [21, 0]
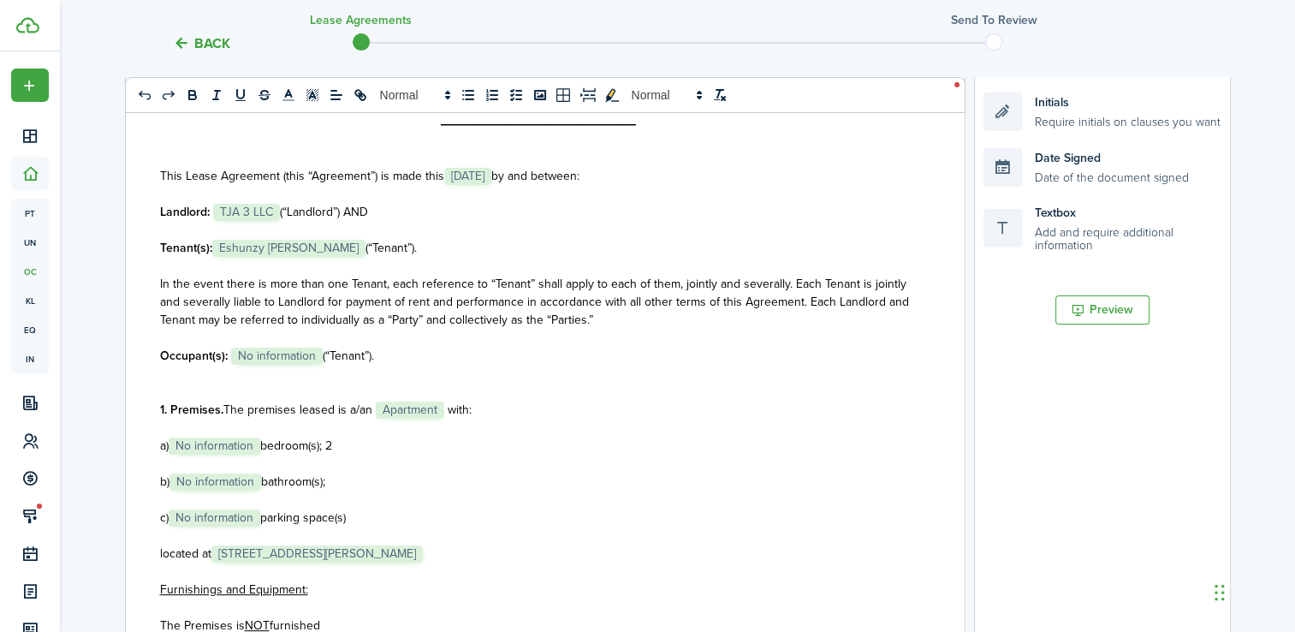
click at [355, 480] on p "b) ﻿ No information ﻿ bathroom(s);" at bounding box center [539, 482] width 758 height 18
click at [449, 469] on p at bounding box center [539, 464] width 758 height 18
click at [372, 517] on p "c) ﻿ No information ﻿ parking space(s)" at bounding box center [539, 518] width 758 height 18
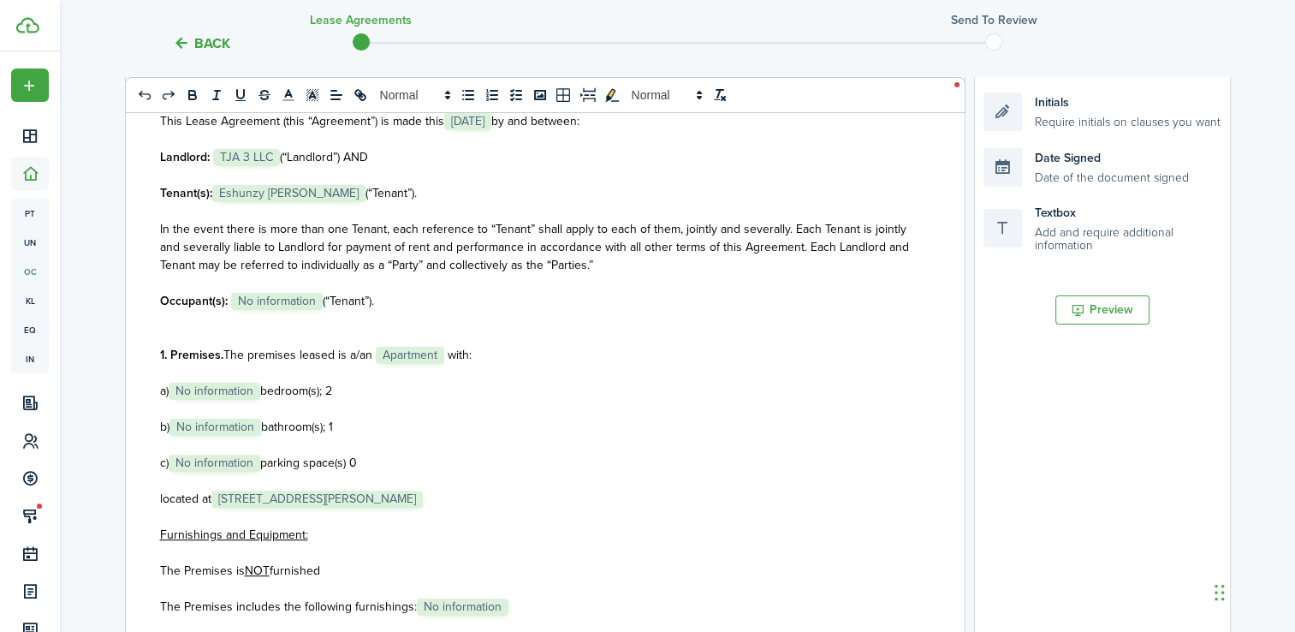
scroll to position [76, 0]
click at [226, 521] on p at bounding box center [539, 516] width 758 height 18
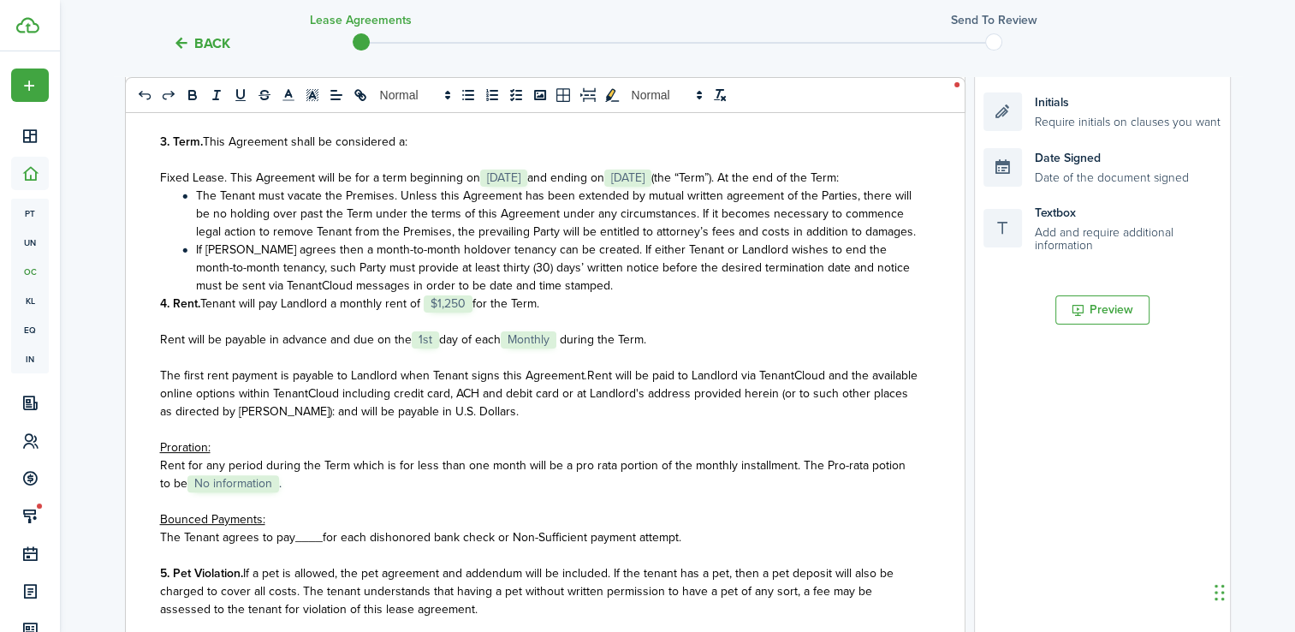
scroll to position [668, 0]
click at [305, 545] on span "____" at bounding box center [308, 536] width 27 height 18
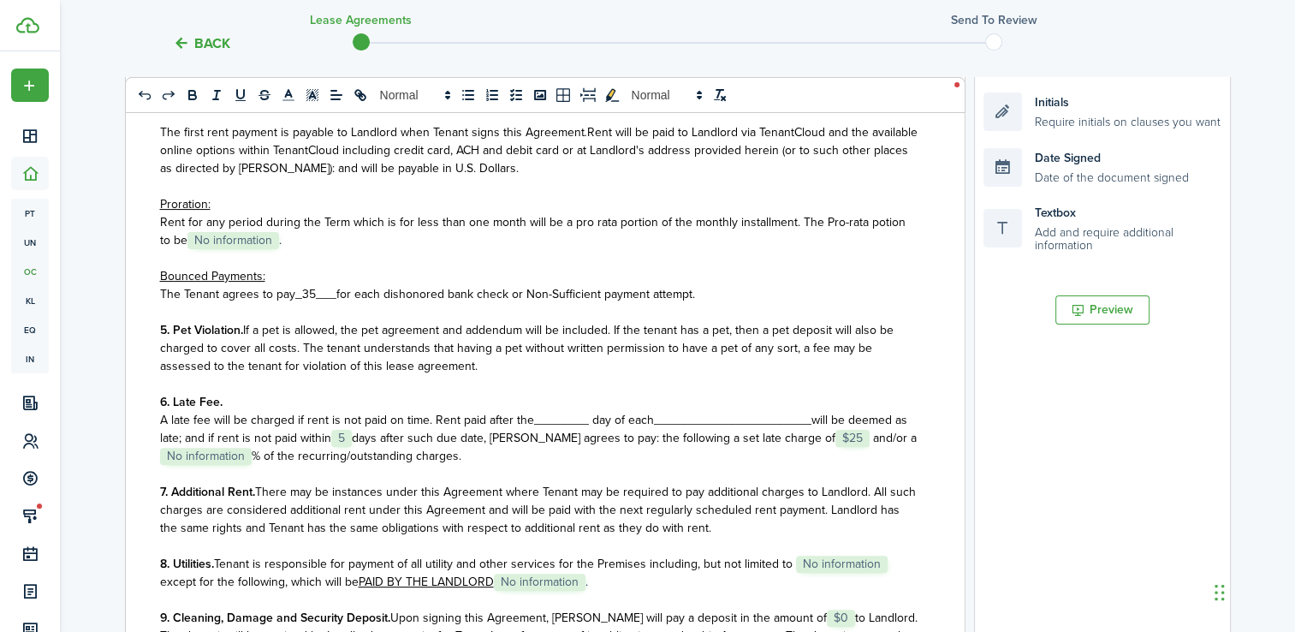
scroll to position [910, 0]
click at [565, 428] on span "A late fee will be charged if rent is not paid on time. Rent paid after the____…" at bounding box center [407, 419] width 494 height 18
click at [709, 428] on span "_______________________" at bounding box center [750, 419] width 158 height 18
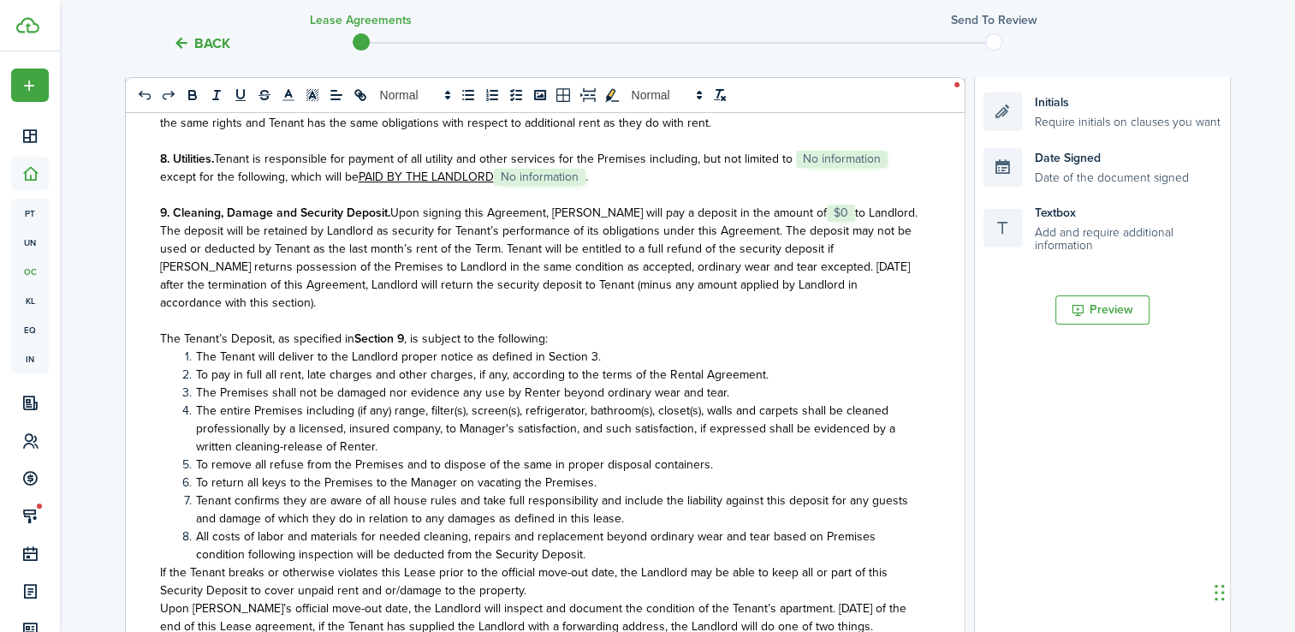
scroll to position [1318, 0]
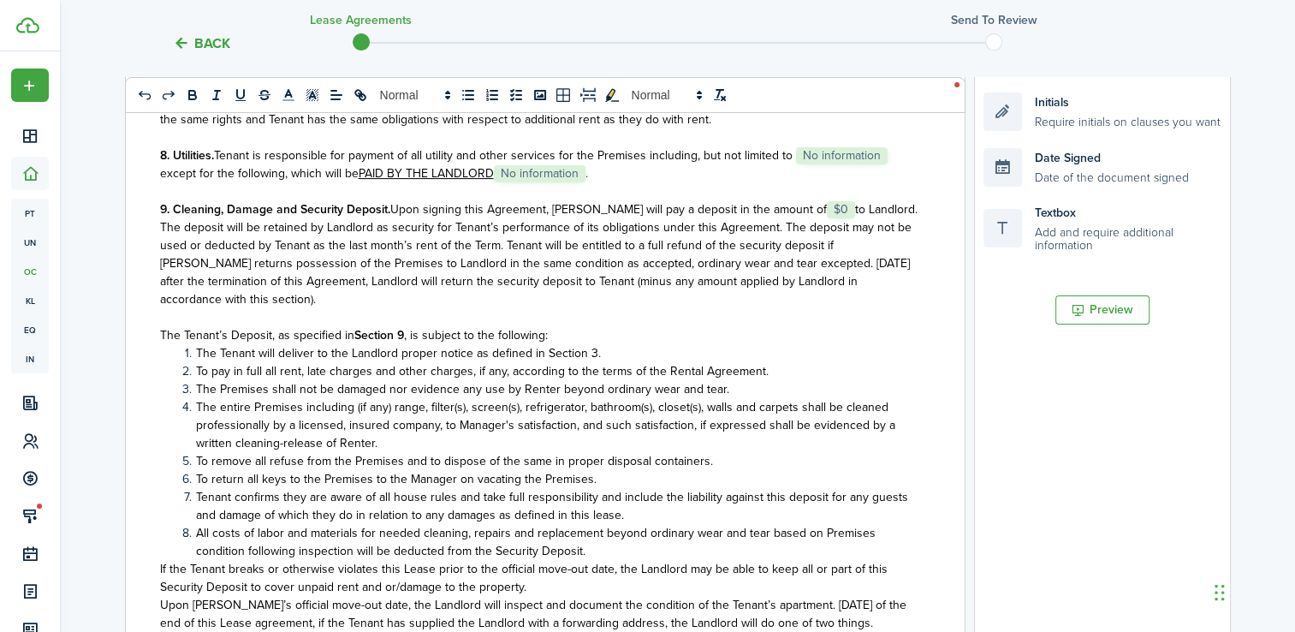
click at [274, 344] on span "The Tenant’s Deposit, as specified in" at bounding box center [257, 335] width 194 height 18
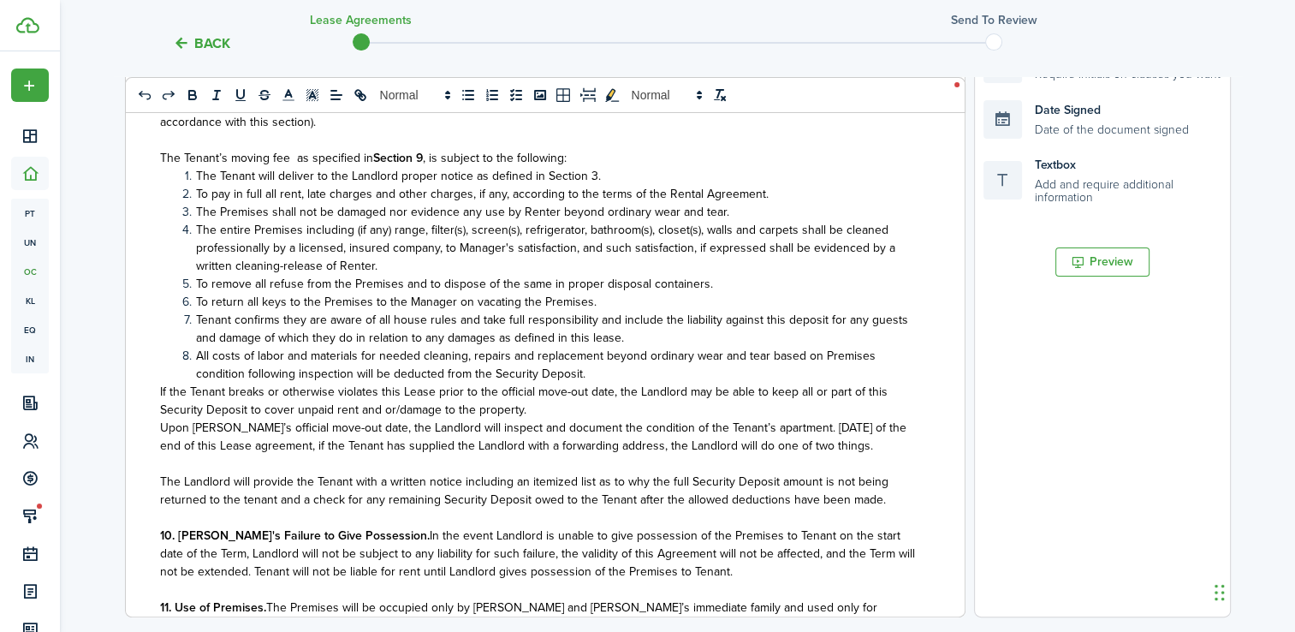
scroll to position [425, 0]
click at [593, 382] on li "All costs of labor and materials for needed cleaning, repairs and replacement b…" at bounding box center [548, 364] width 740 height 36
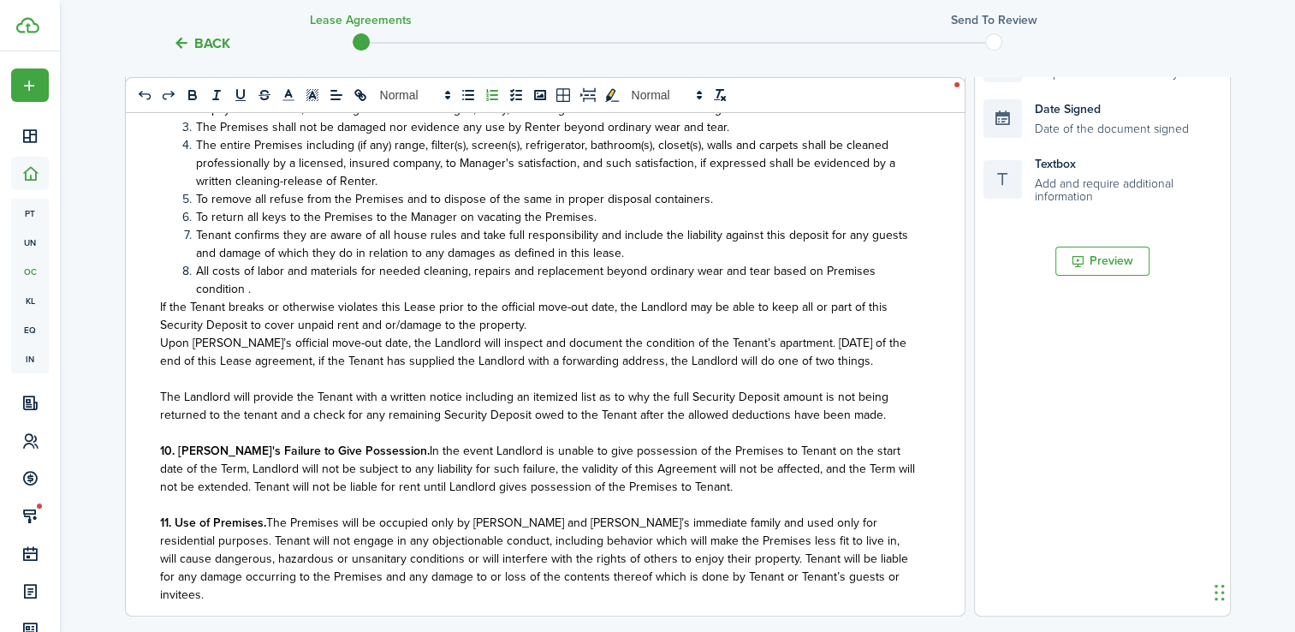
scroll to position [1541, 0]
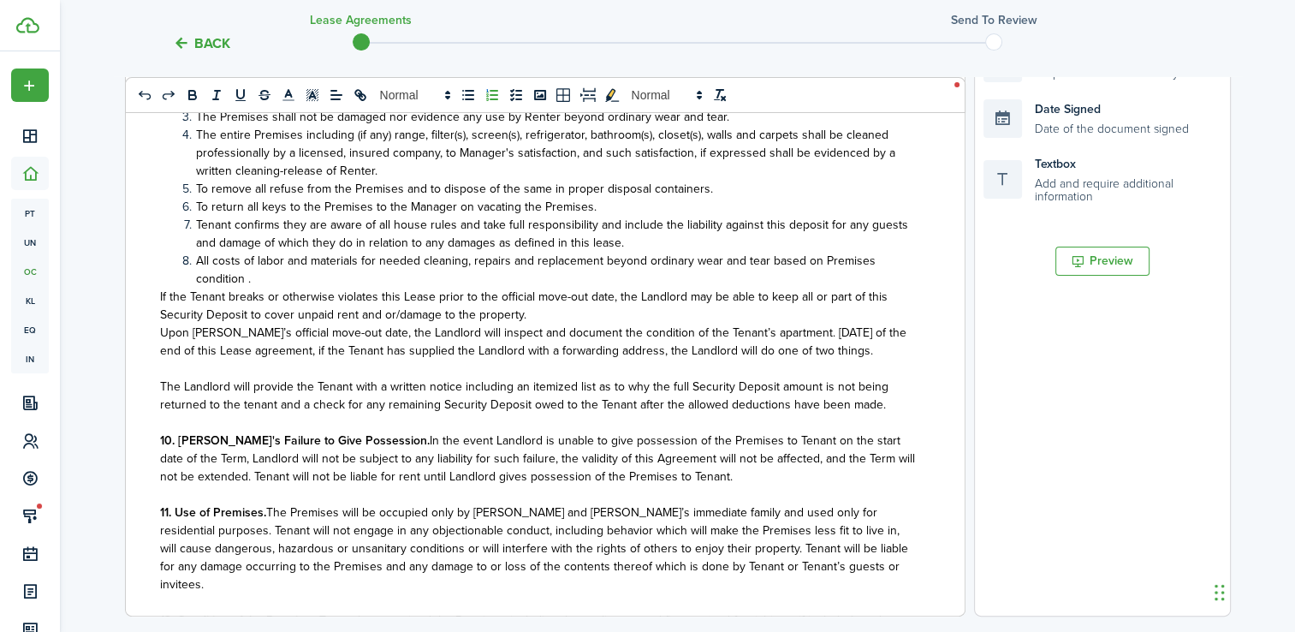
click at [889, 414] on p "The Landlord will provide the Tenant with a written notice including an itemize…" at bounding box center [539, 396] width 758 height 36
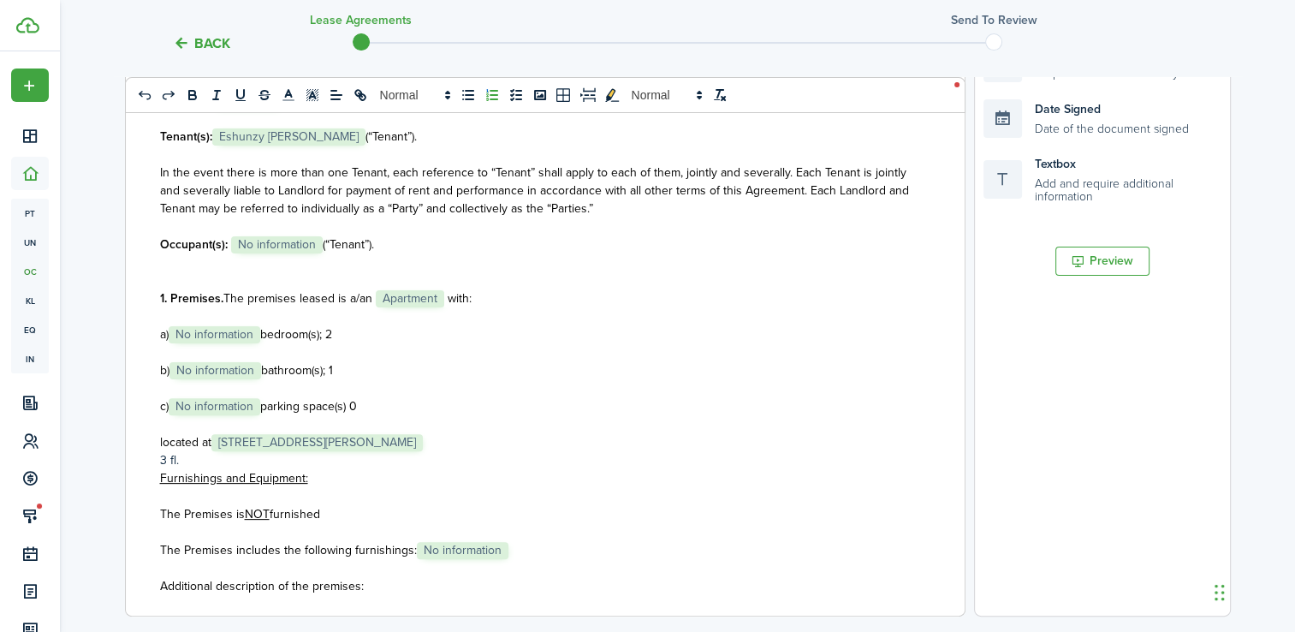
scroll to position [0, 0]
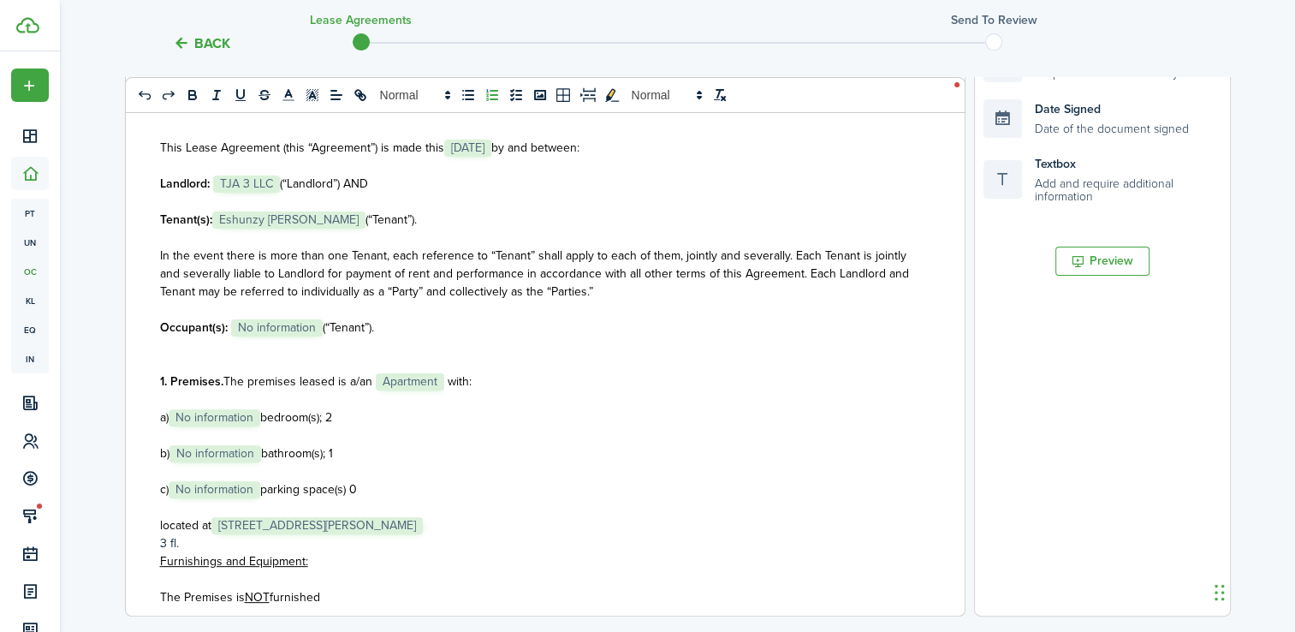
click at [399, 187] on p "Landlord: ﻿ TJA 3 LLC ﻿ (“Landlord”) AND" at bounding box center [539, 184] width 758 height 18
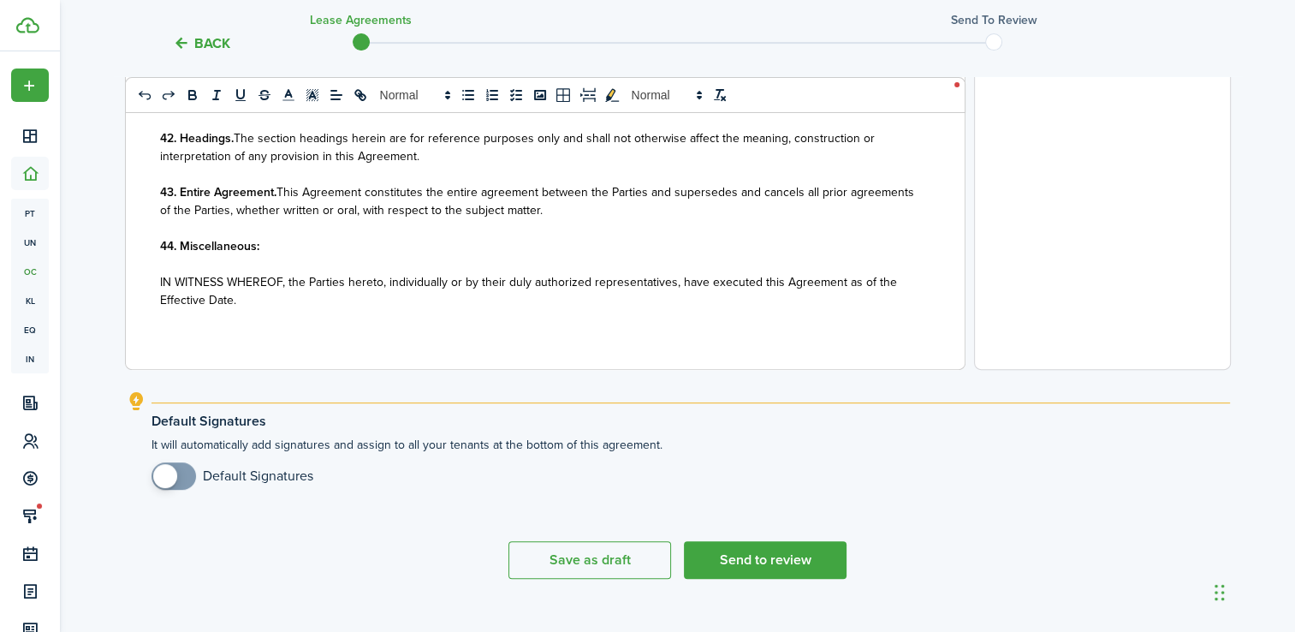
scroll to position [699, 0]
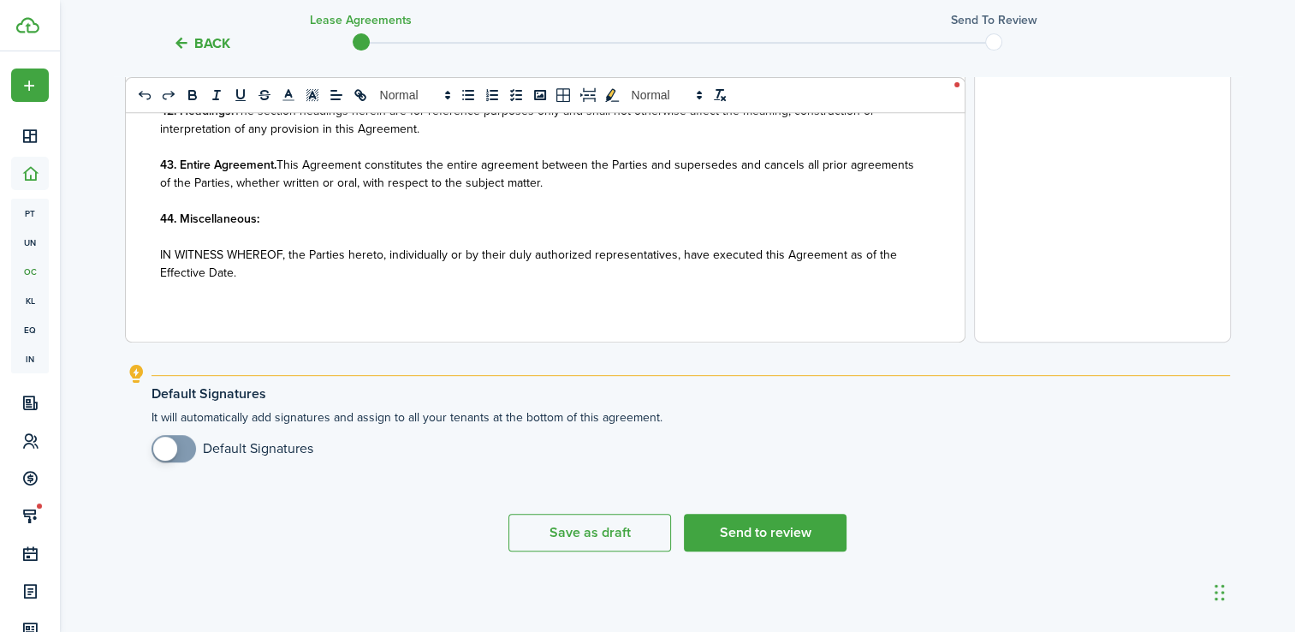
checkbox input "true"
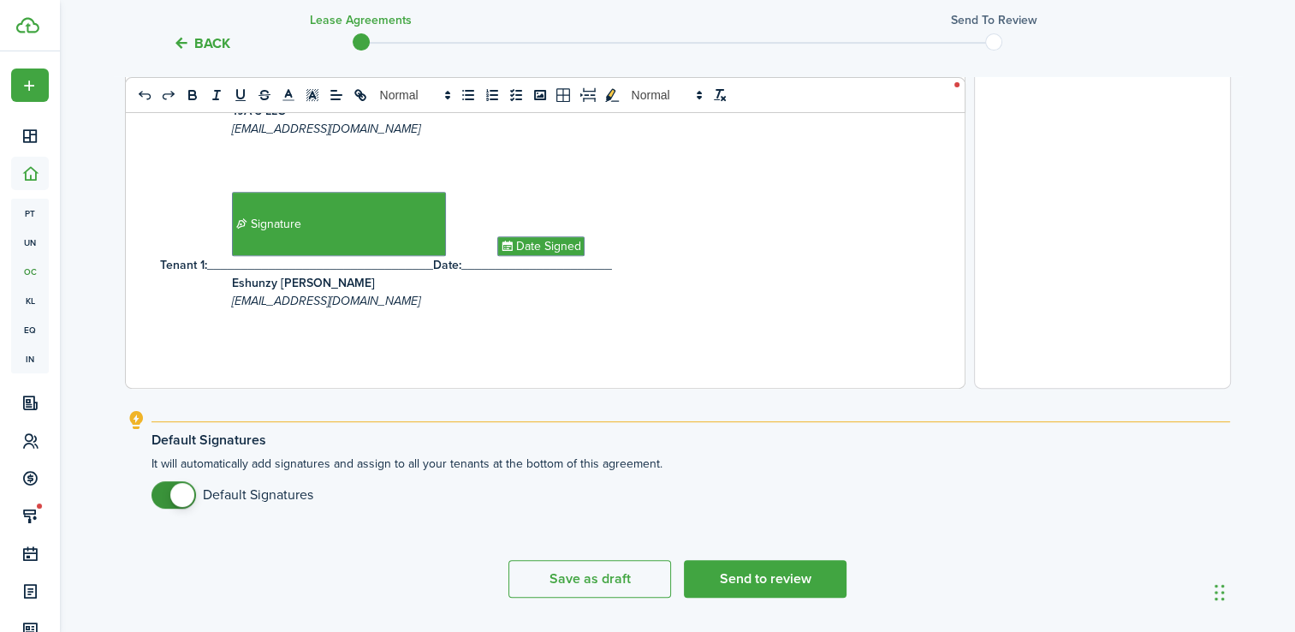
scroll to position [653, 0]
